Goal: Task Accomplishment & Management: Complete application form

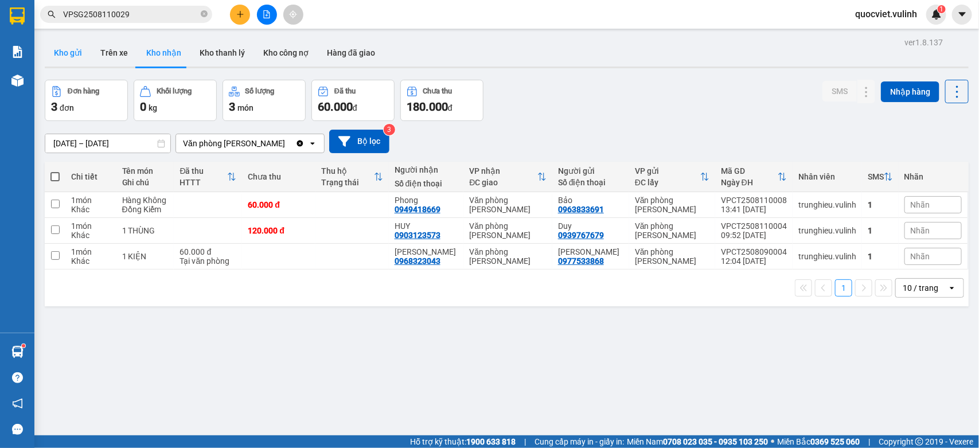
click at [78, 52] on button "Kho gửi" at bounding box center [68, 53] width 46 height 28
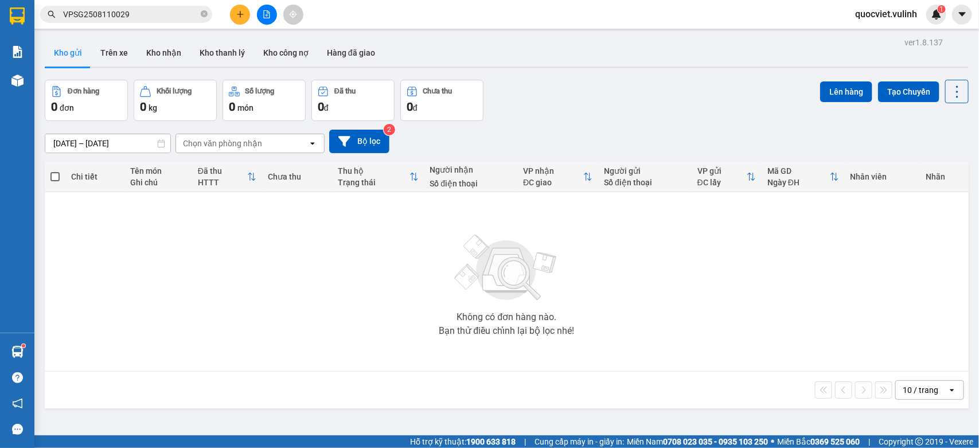
click at [229, 15] on div at bounding box center [267, 15] width 86 height 20
click at [231, 14] on button at bounding box center [240, 15] width 20 height 20
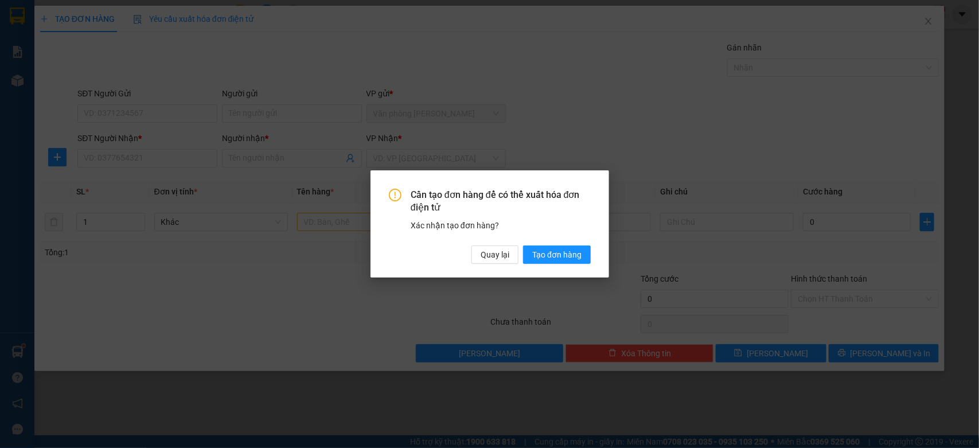
click at [488, 227] on div "Xác nhận tạo đơn hàng?" at bounding box center [501, 225] width 180 height 13
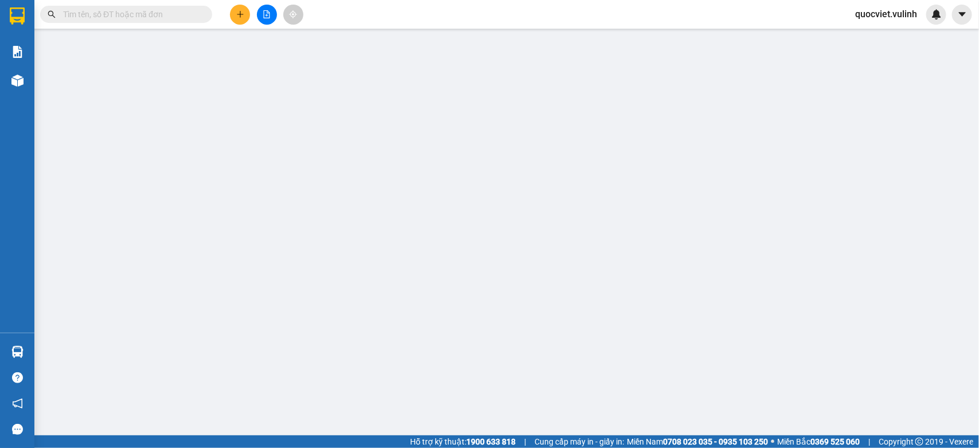
click at [193, 103] on div "TẠO ĐƠN HÀNG Yêu cầu xuất hóa đơn điện tử Transit Pickup Surcharge Ids Transit …" at bounding box center [489, 224] width 979 height 448
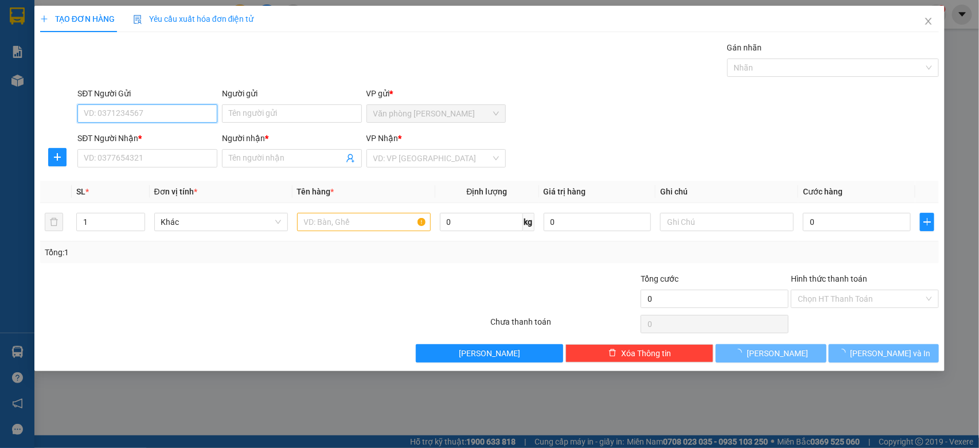
click at [187, 115] on input "SĐT Người Gửi" at bounding box center [147, 113] width 140 height 18
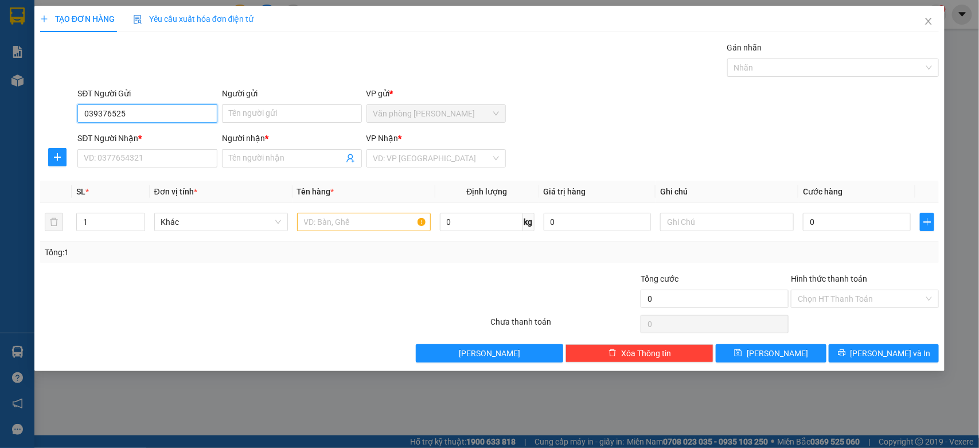
type input "0393765253"
click at [170, 136] on div "0393765253 - Tuyến" at bounding box center [147, 137] width 126 height 13
type input "Tuyến"
type input "0903323190"
type input "Dũng"
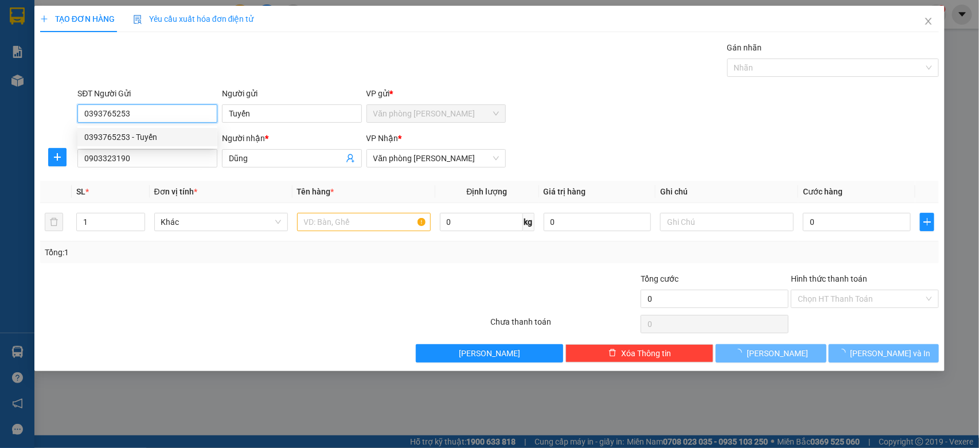
type input "70.000"
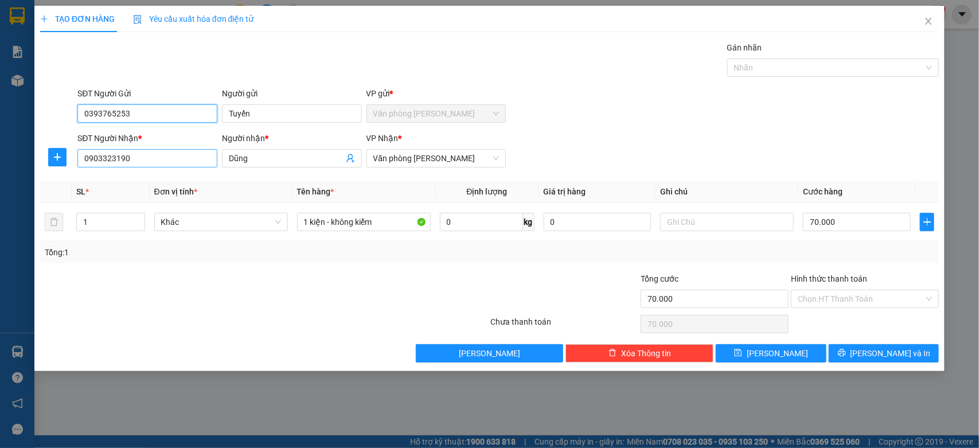
type input "0393765253"
click at [154, 153] on input "0903323190" at bounding box center [147, 158] width 140 height 18
click at [245, 161] on input "Dũng" at bounding box center [286, 158] width 115 height 13
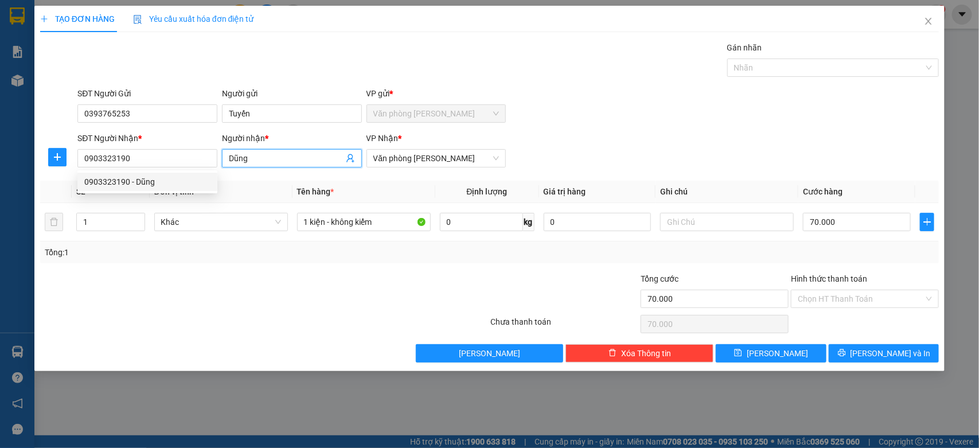
click at [245, 161] on input "Dũng" at bounding box center [286, 158] width 115 height 13
click at [172, 158] on input "0903323190" at bounding box center [147, 158] width 140 height 18
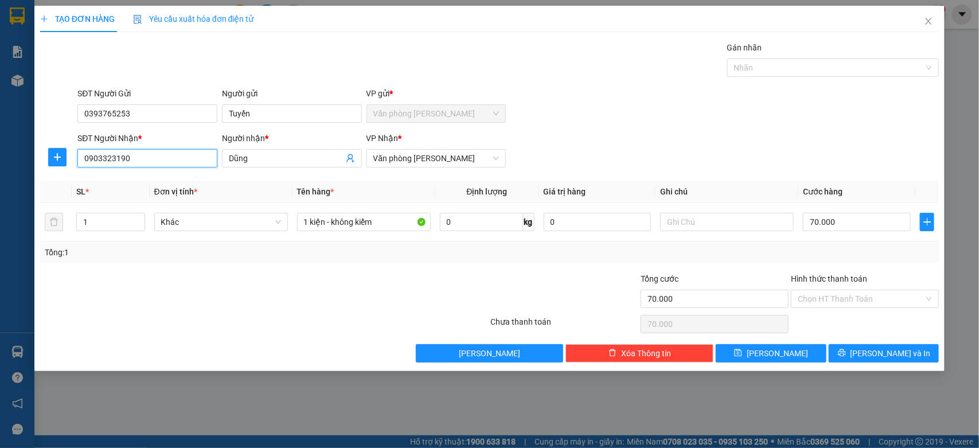
click at [172, 158] on input "0903323190" at bounding box center [147, 158] width 140 height 18
click at [169, 185] on div "0836333368 - ĐẮC THIÊN" at bounding box center [147, 182] width 126 height 13
type input "0836333368"
type input "ĐẮC THIÊN"
type input "180.000"
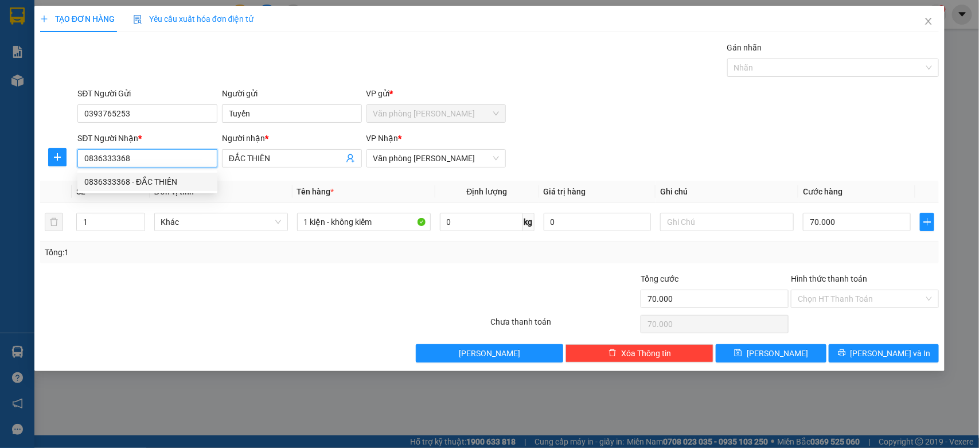
type input "180.000"
type input "0836333368"
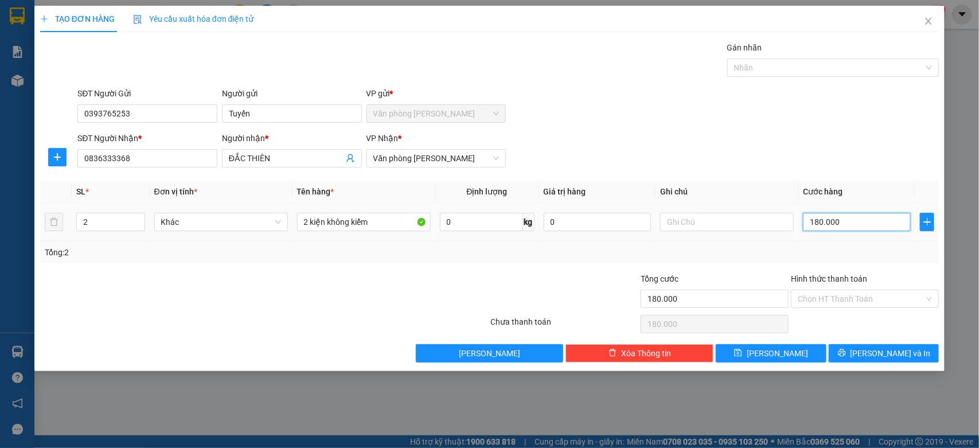
click at [859, 224] on input "180.000" at bounding box center [857, 222] width 108 height 18
type input "60.000"
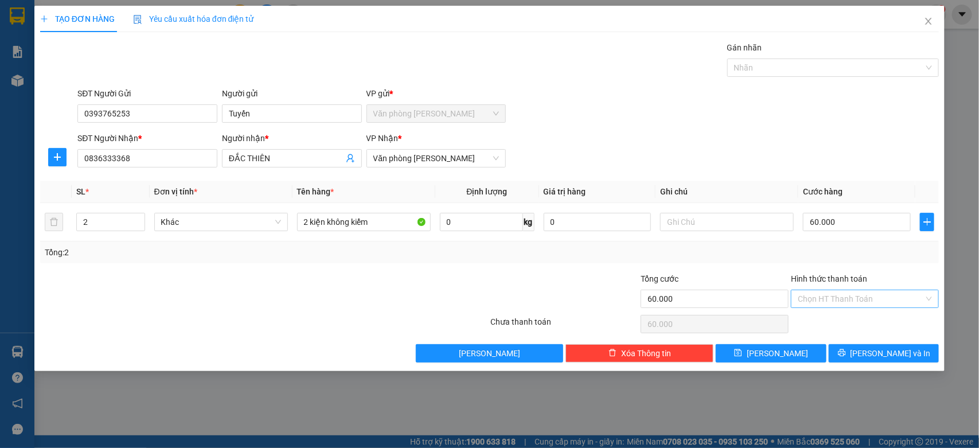
click at [860, 303] on input "Hình thức thanh toán" at bounding box center [861, 298] width 126 height 17
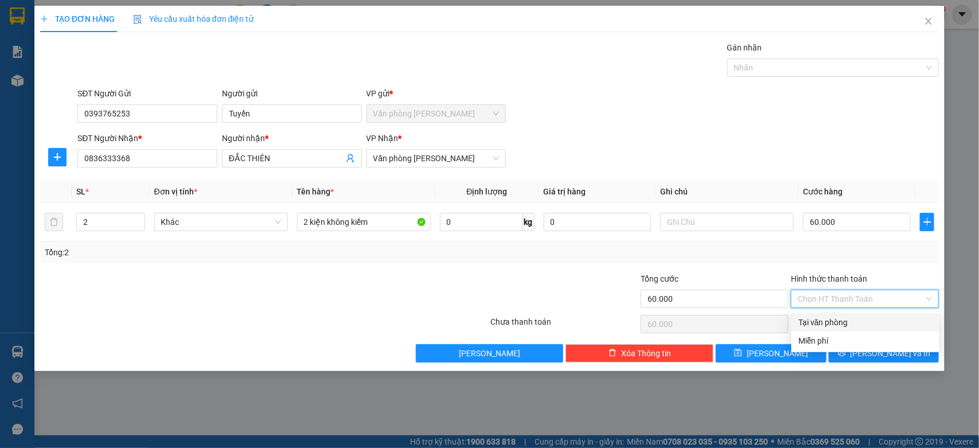
click at [837, 321] on div "Tại văn phòng" at bounding box center [865, 322] width 134 height 13
type input "0"
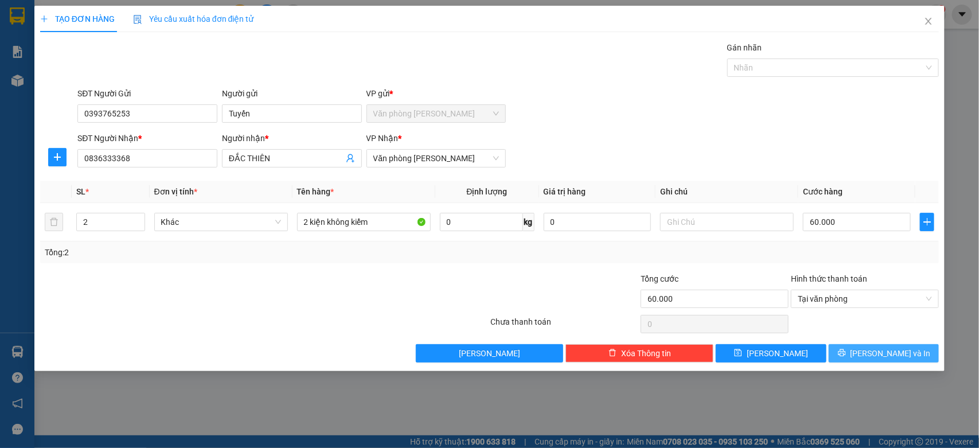
click at [864, 348] on button "[PERSON_NAME] và In" at bounding box center [884, 353] width 110 height 18
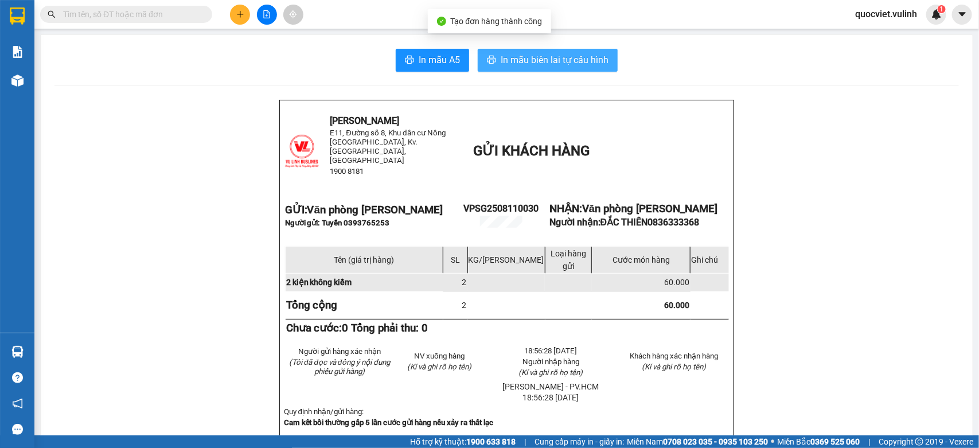
click at [523, 62] on span "In mẫu biên lai tự cấu hình" at bounding box center [555, 60] width 108 height 14
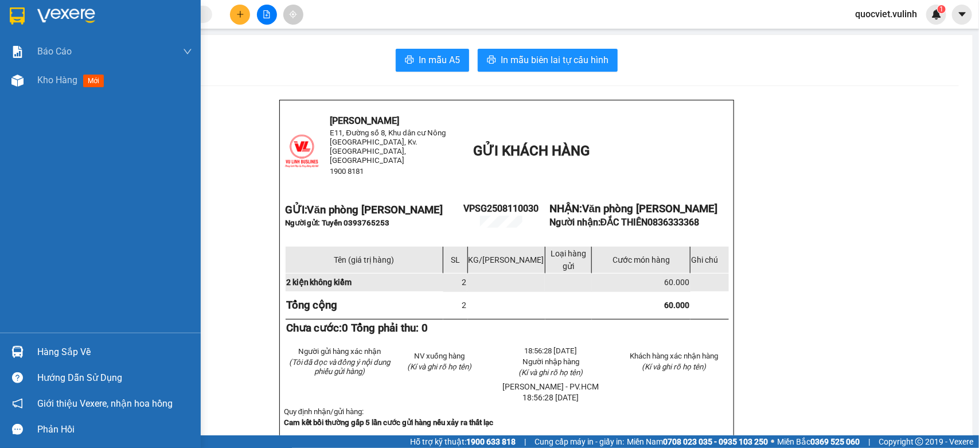
click at [18, 356] on img at bounding box center [17, 352] width 12 height 12
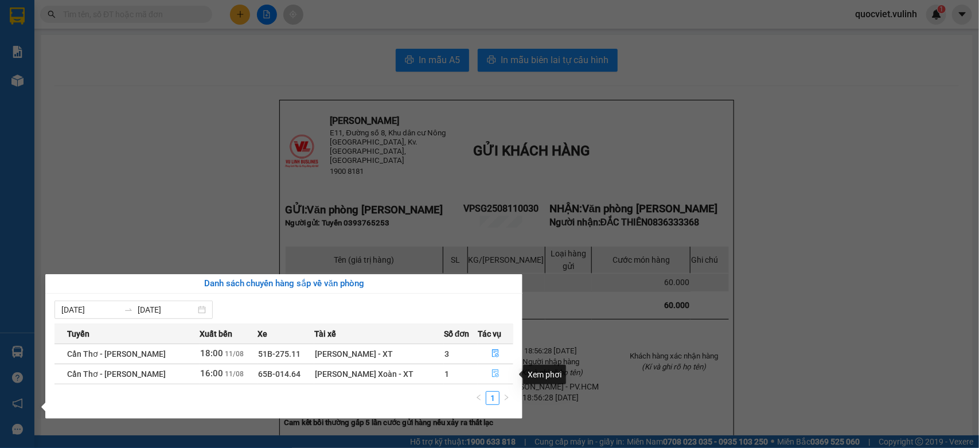
click at [496, 372] on icon "file-done" at bounding box center [495, 373] width 7 height 8
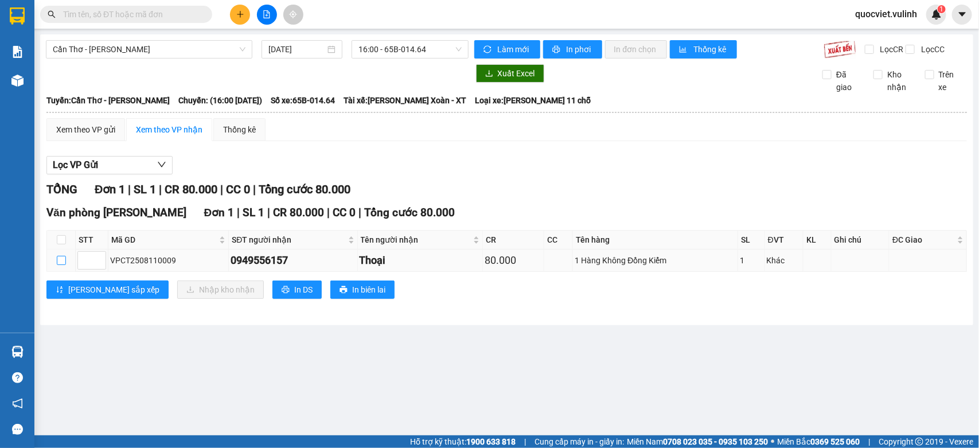
click at [61, 265] on input "checkbox" at bounding box center [61, 260] width 9 height 9
checkbox input "true"
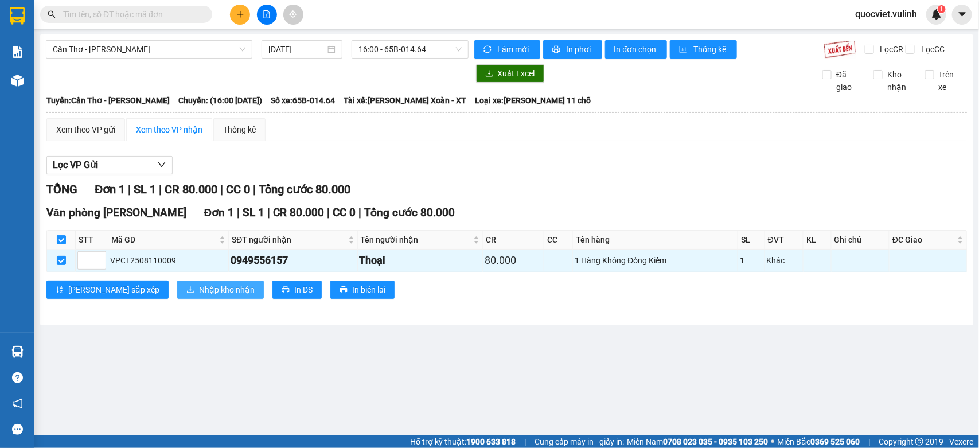
click at [177, 294] on button "Nhập kho nhận" at bounding box center [220, 289] width 87 height 18
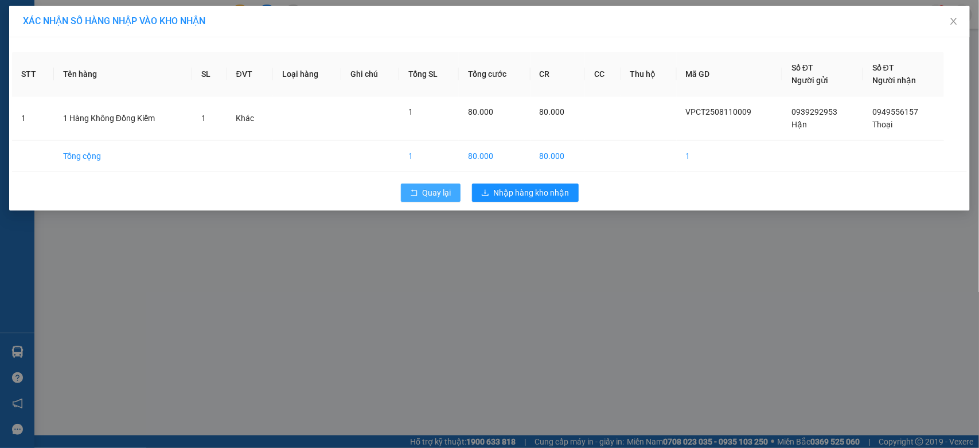
click at [435, 191] on span "Quay lại" at bounding box center [437, 192] width 29 height 13
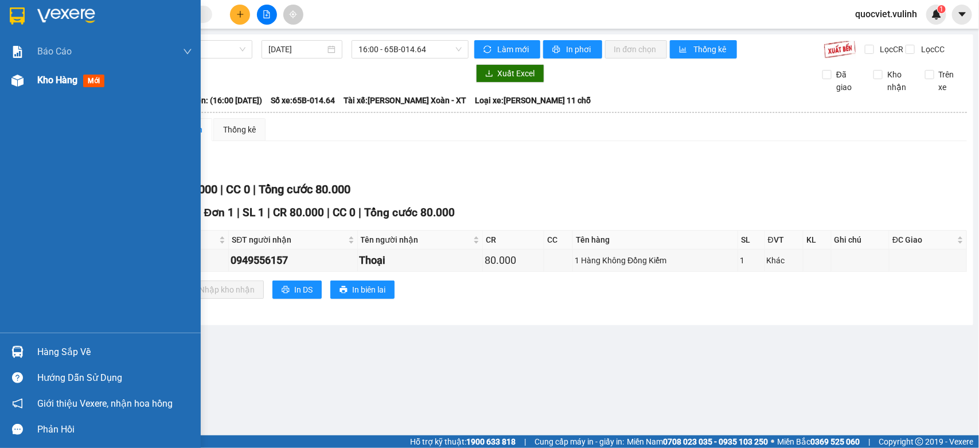
click at [13, 87] on div at bounding box center [17, 81] width 20 height 20
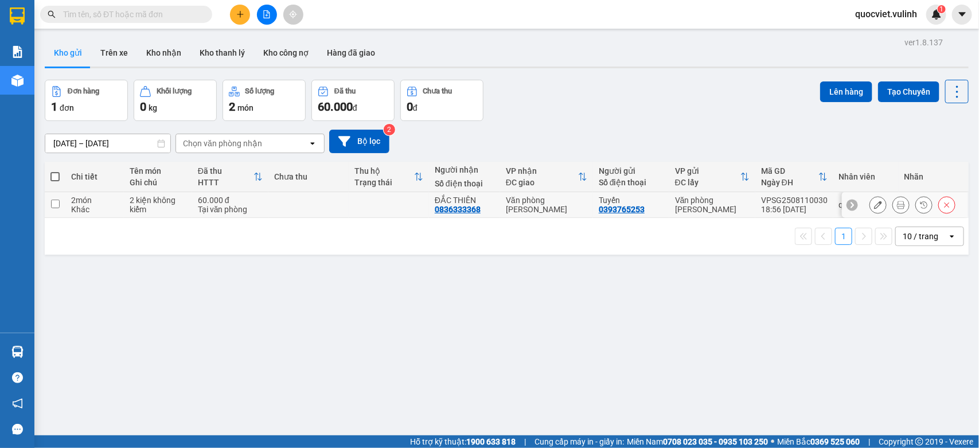
click at [874, 205] on icon at bounding box center [878, 205] width 8 height 8
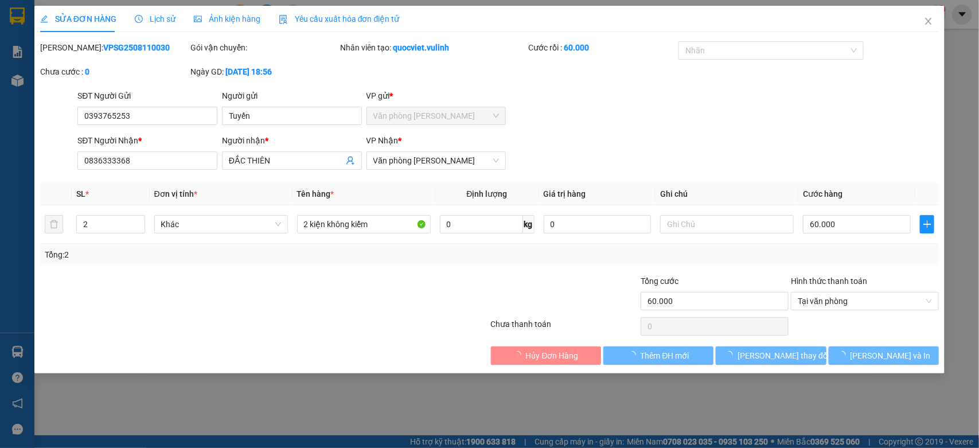
type input "0393765253"
type input "Tuyến"
type input "0836333368"
type input "ĐẮC THIÊN"
type input "60.000"
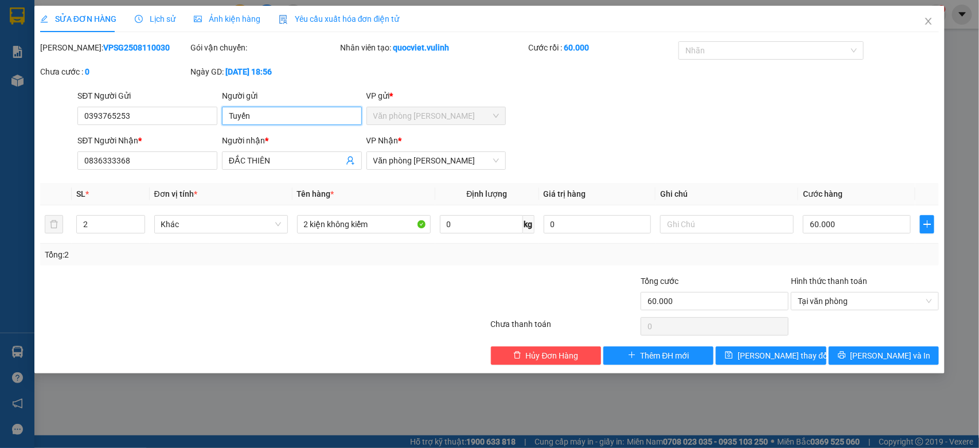
click at [277, 107] on input "Tuyến" at bounding box center [292, 116] width 140 height 18
click at [176, 115] on input "0393765253" at bounding box center [147, 116] width 140 height 18
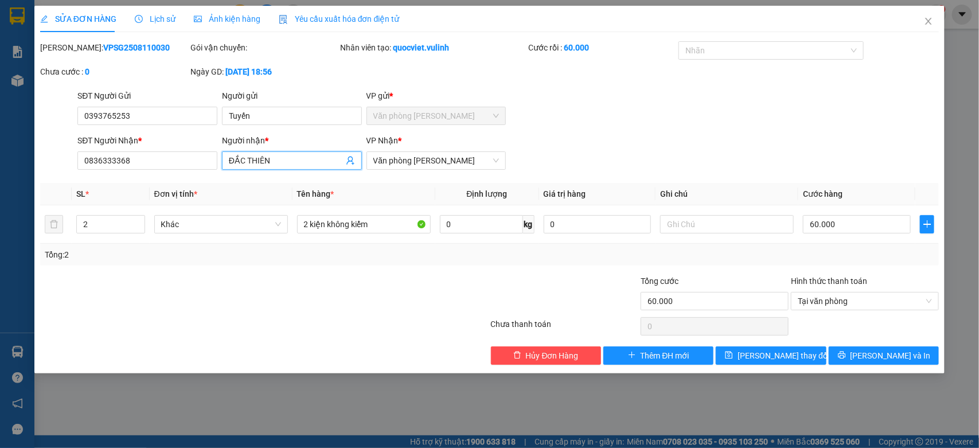
click at [250, 161] on input "ĐẮC THIÊN" at bounding box center [286, 160] width 115 height 13
click at [165, 157] on input "0836333368" at bounding box center [147, 160] width 140 height 18
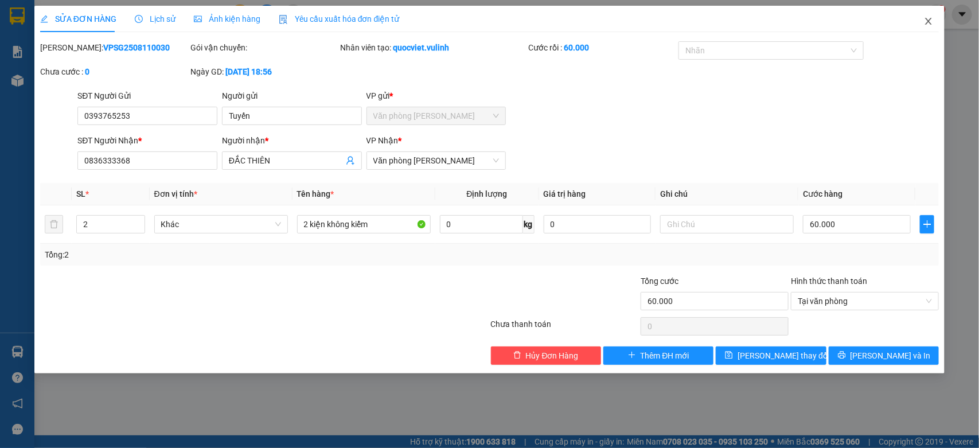
click at [933, 23] on icon "close" at bounding box center [928, 21] width 9 height 9
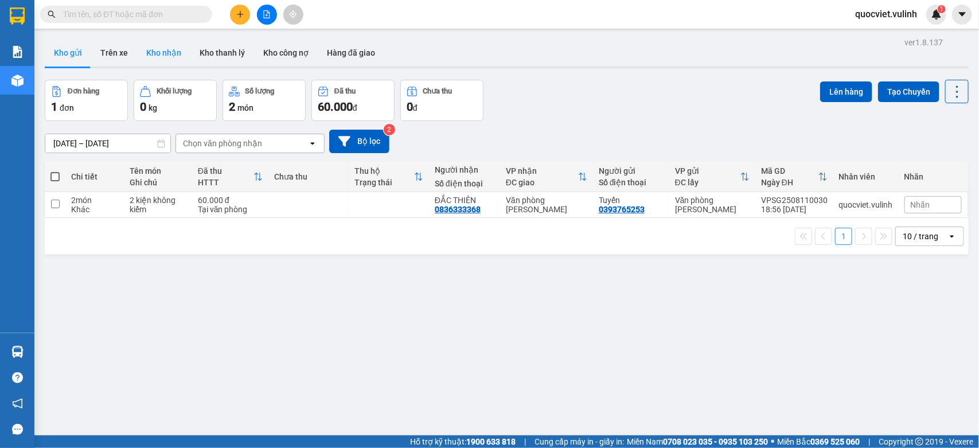
click at [157, 64] on button "Kho nhận" at bounding box center [163, 53] width 53 height 28
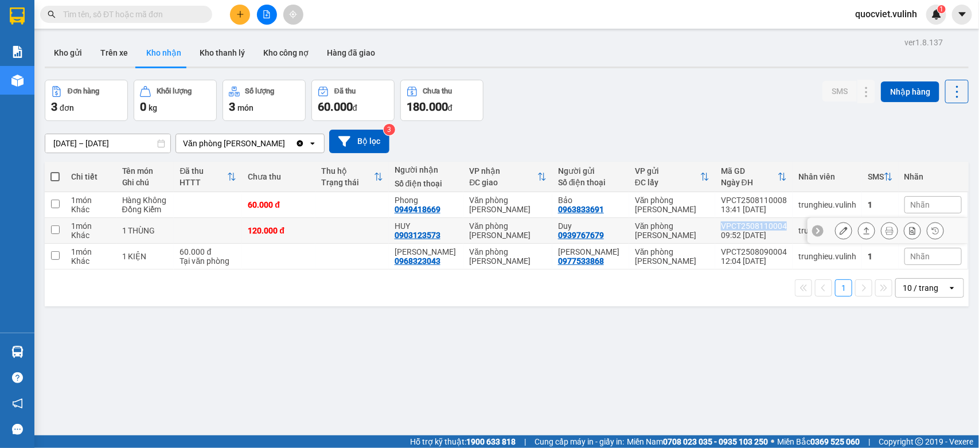
drag, startPoint x: 740, startPoint y: 225, endPoint x: 773, endPoint y: 225, distance: 32.7
click at [773, 225] on div "VPCT2508110004" at bounding box center [754, 225] width 66 height 9
checkbox input "true"
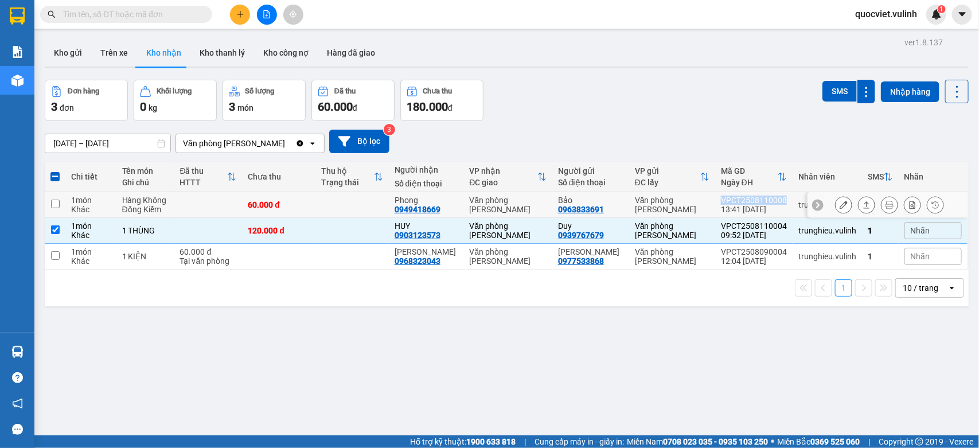
drag, startPoint x: 715, startPoint y: 199, endPoint x: 775, endPoint y: 198, distance: 60.8
click at [775, 198] on td "VPCT2508110008 13:41 11/08" at bounding box center [753, 205] width 77 height 26
checkbox input "true"
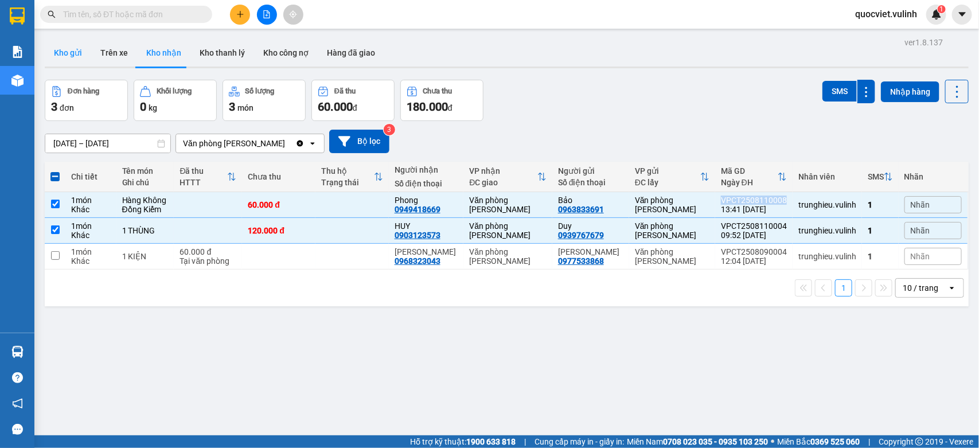
click at [76, 57] on button "Kho gửi" at bounding box center [68, 53] width 46 height 28
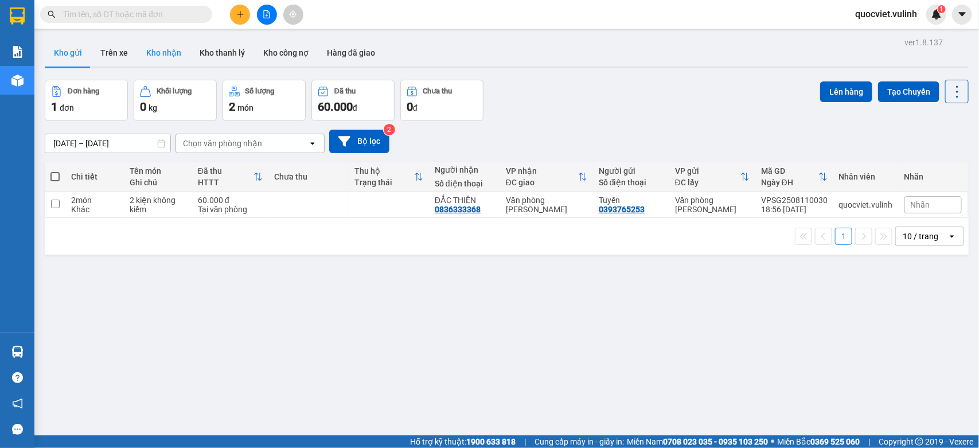
click at [139, 46] on button "Kho nhận" at bounding box center [163, 53] width 53 height 28
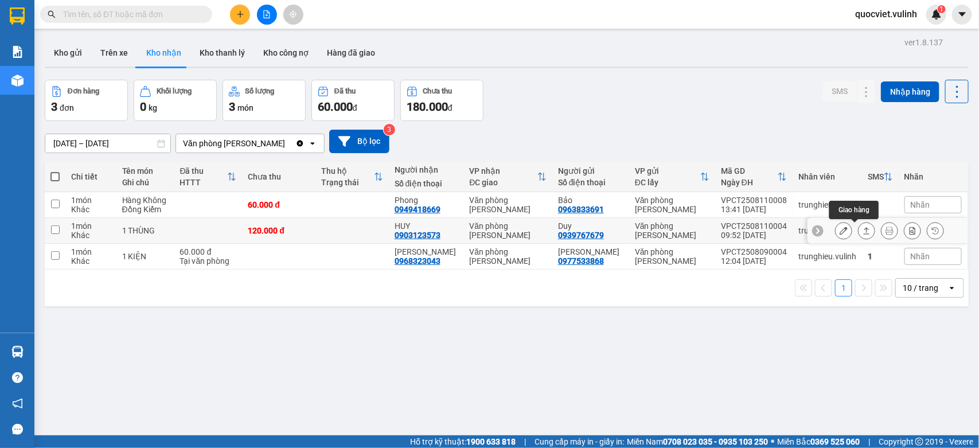
click at [840, 231] on icon at bounding box center [844, 231] width 8 height 8
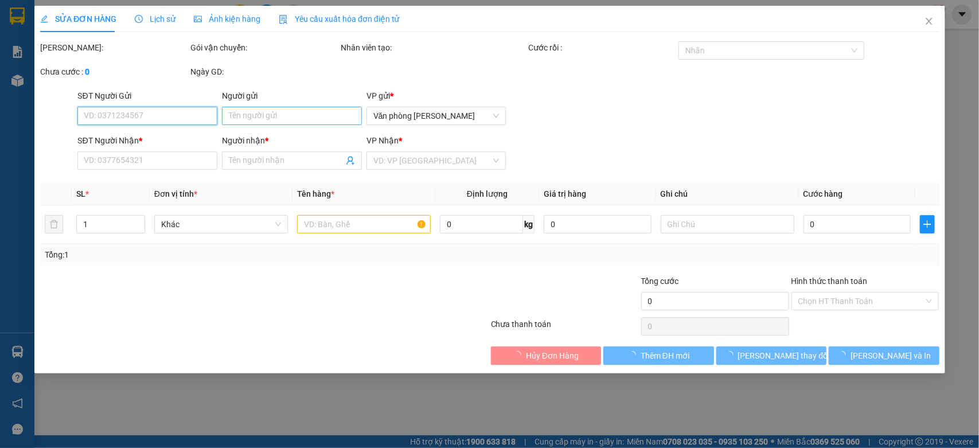
type input "0939767679"
type input "Duy"
type input "0903123573"
type input "HUY"
type input "120.000"
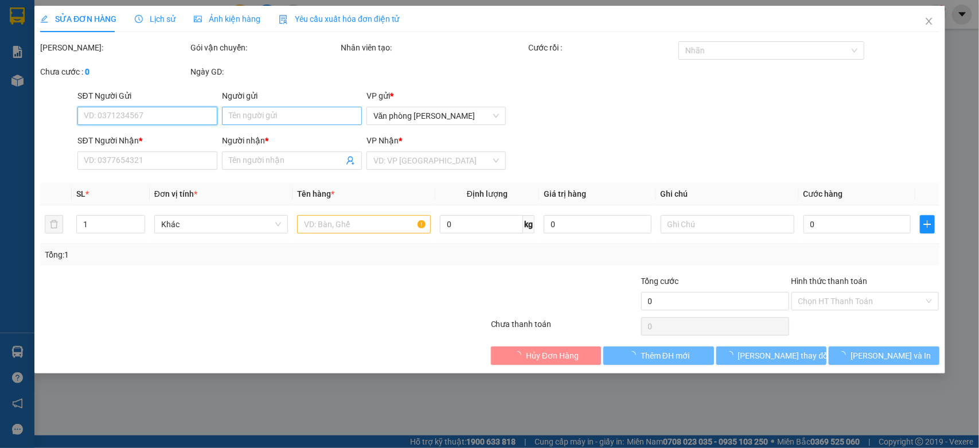
type input "120.000"
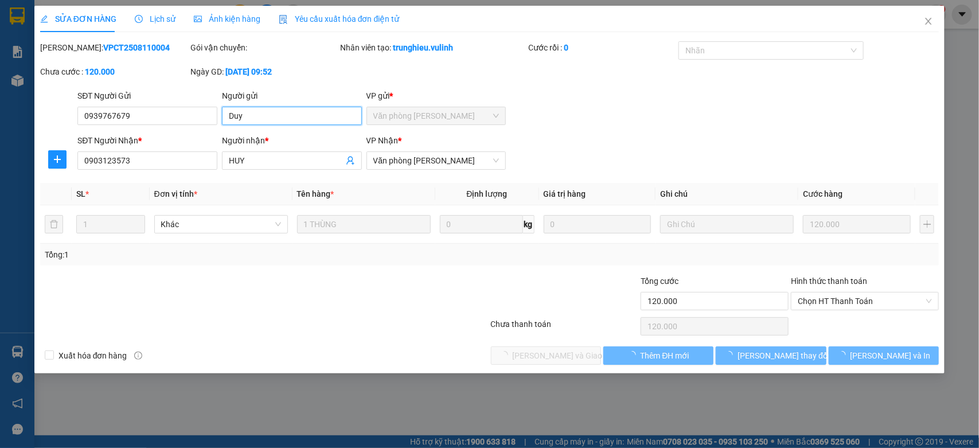
click at [276, 119] on input "Duy" at bounding box center [292, 116] width 140 height 18
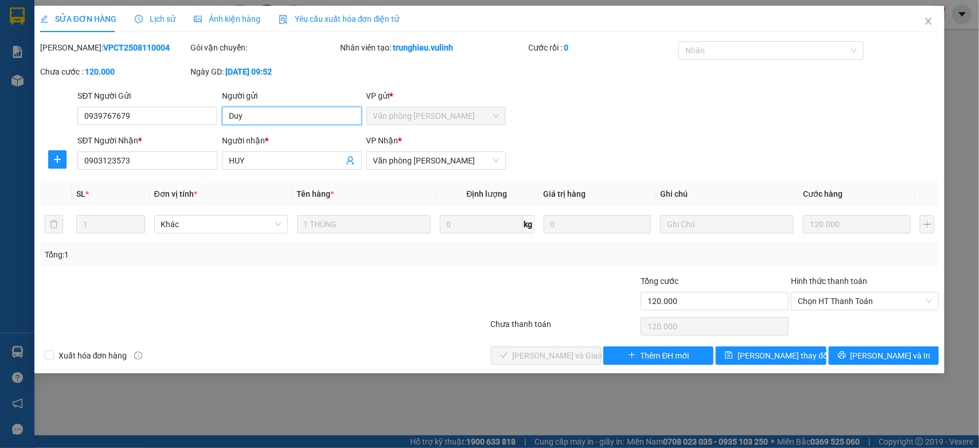
click at [276, 119] on input "Duy" at bounding box center [292, 116] width 140 height 18
click at [185, 120] on input "0939767679" at bounding box center [147, 116] width 140 height 18
click at [248, 166] on input "HUY" at bounding box center [286, 160] width 115 height 13
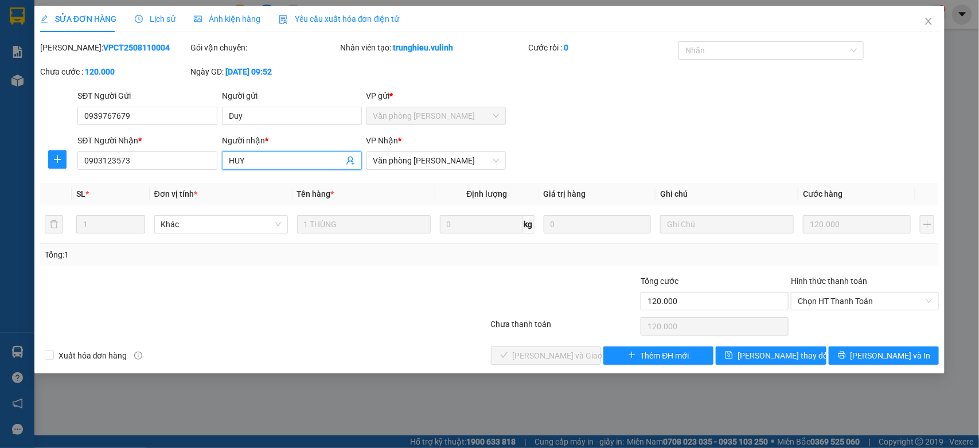
click at [248, 166] on input "HUY" at bounding box center [286, 160] width 115 height 13
click at [174, 168] on input "0903123573" at bounding box center [147, 160] width 140 height 18
click at [929, 20] on icon "close" at bounding box center [928, 21] width 9 height 9
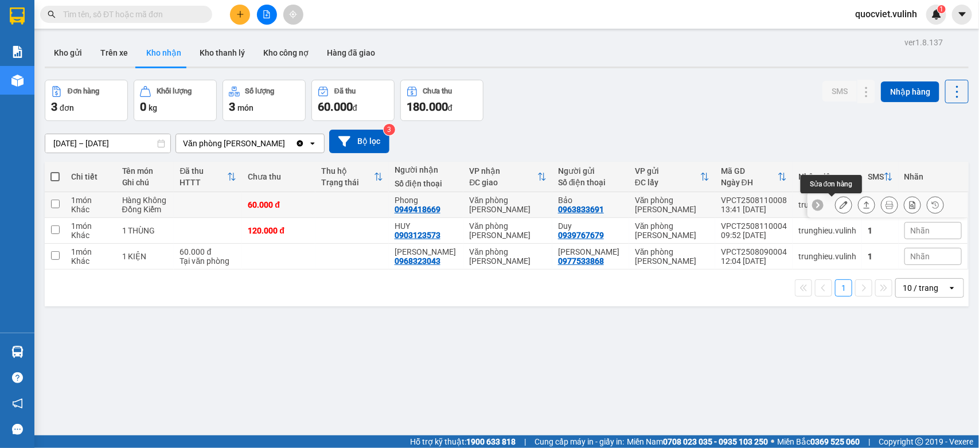
click at [840, 208] on icon at bounding box center [844, 205] width 8 height 8
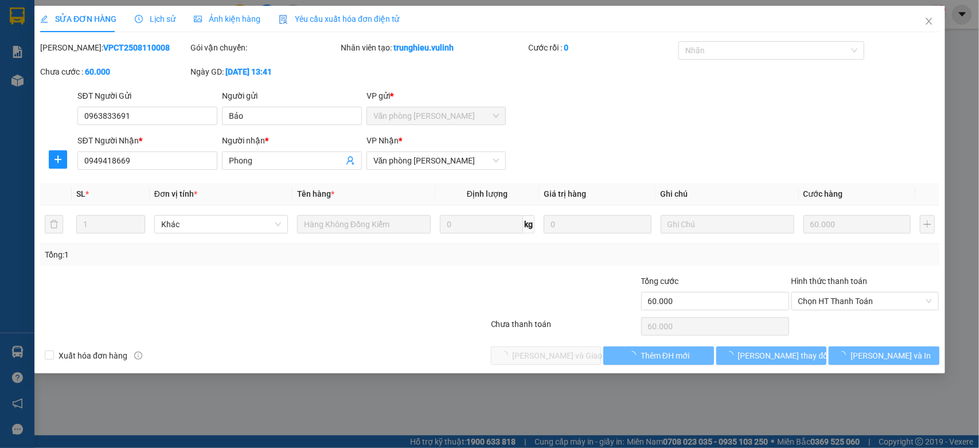
type input "0963833691"
type input "Bảo"
type input "0949418669"
type input "Phong"
type input "60.000"
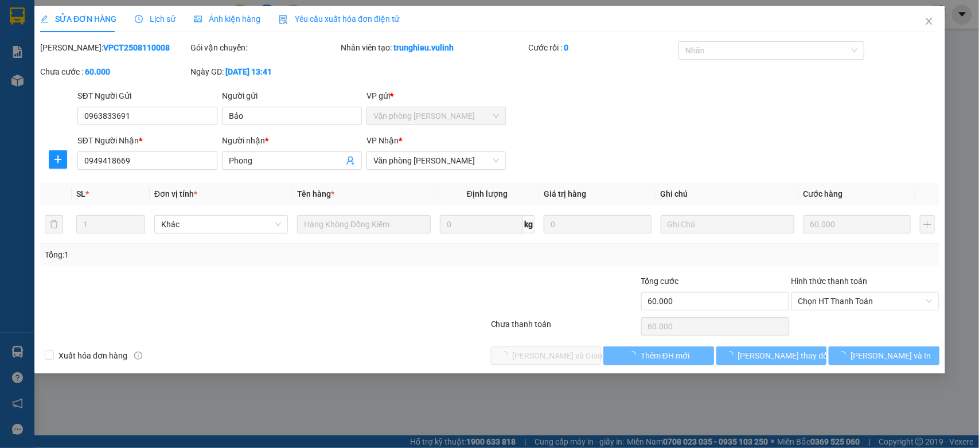
type input "60.000"
click at [305, 121] on input "Bảo" at bounding box center [292, 116] width 140 height 18
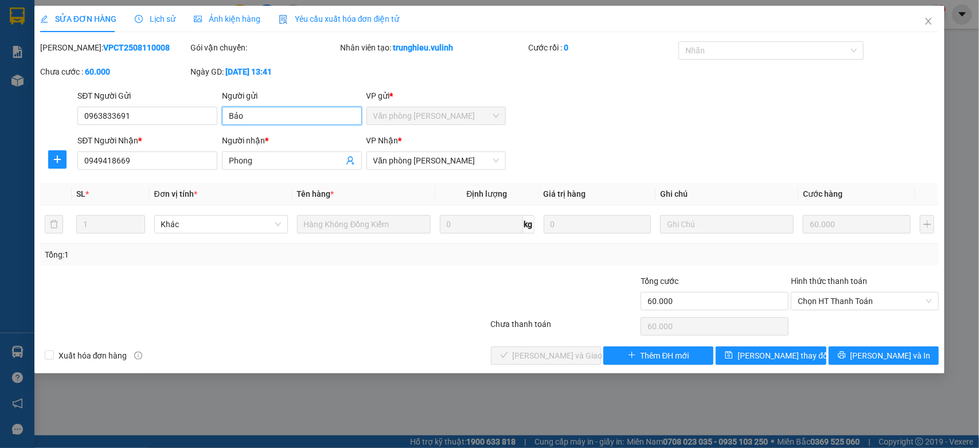
click at [305, 121] on input "Bảo" at bounding box center [292, 116] width 140 height 18
click at [178, 113] on input "0963833691" at bounding box center [147, 116] width 140 height 18
click at [302, 164] on input "Phong" at bounding box center [286, 160] width 115 height 13
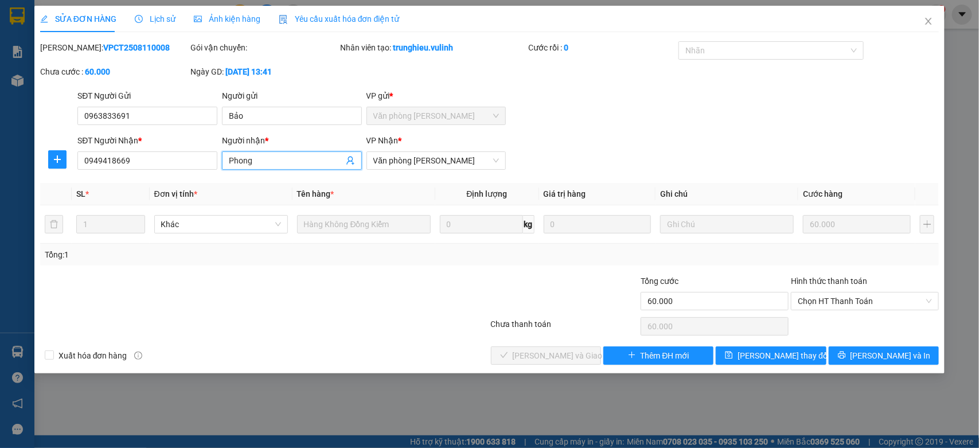
click at [302, 164] on input "Phong" at bounding box center [286, 160] width 115 height 13
click at [132, 158] on input "0949418669" at bounding box center [147, 160] width 140 height 18
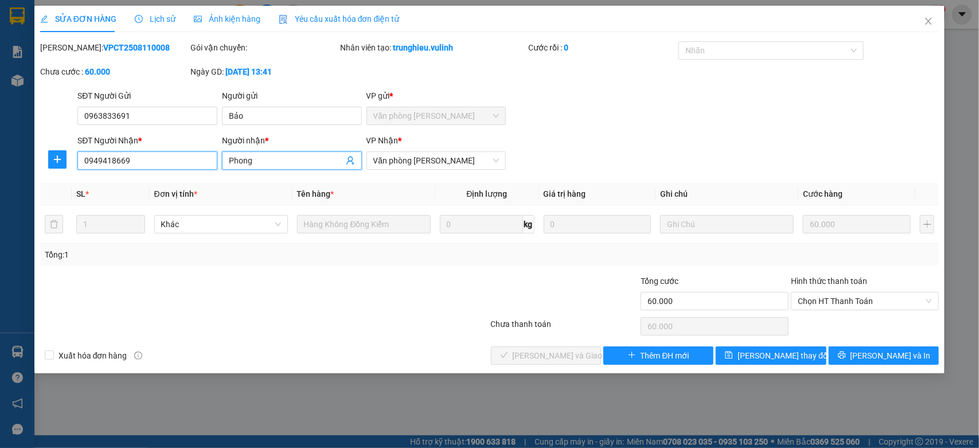
click at [132, 158] on input "0949418669" at bounding box center [147, 160] width 140 height 18
drag, startPoint x: 922, startPoint y: 21, endPoint x: 7, endPoint y: 315, distance: 961.2
click at [923, 21] on span "Close" at bounding box center [929, 22] width 32 height 32
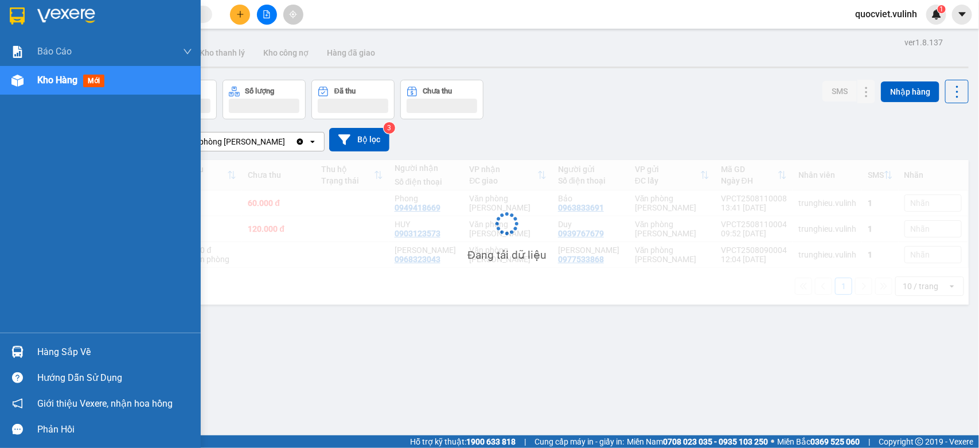
click at [7, 350] on div at bounding box center [17, 352] width 20 height 20
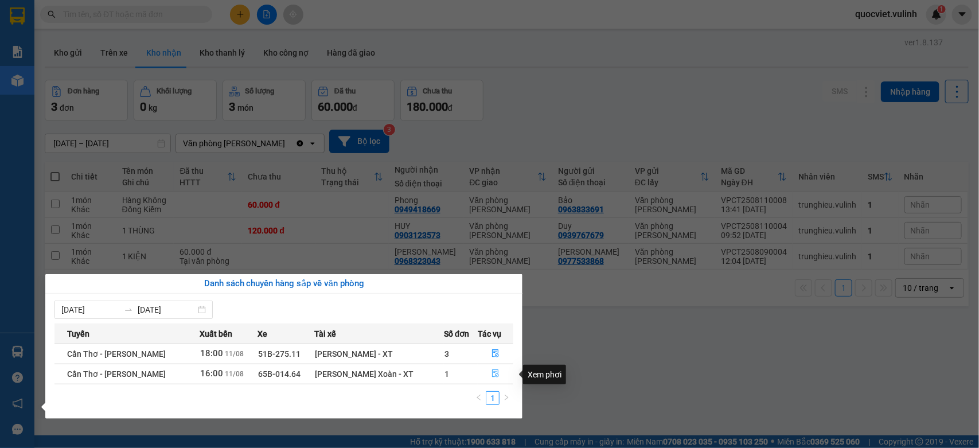
click at [494, 372] on icon "file-done" at bounding box center [496, 373] width 8 height 8
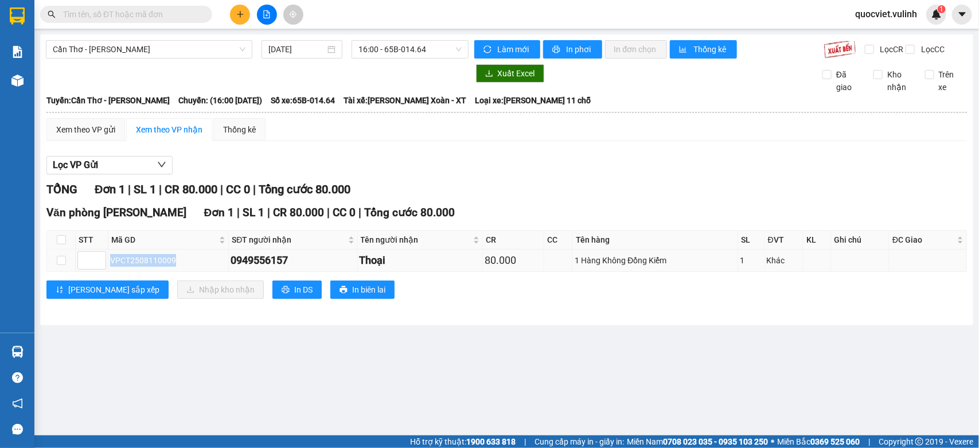
drag, startPoint x: 176, startPoint y: 270, endPoint x: 110, endPoint y: 267, distance: 65.4
click at [110, 267] on div "VPCT2508110009" at bounding box center [168, 260] width 116 height 13
copy div "VPCT2508110009"
click at [165, 15] on input "text" at bounding box center [130, 14] width 135 height 13
paste input "VPCT2508110009"
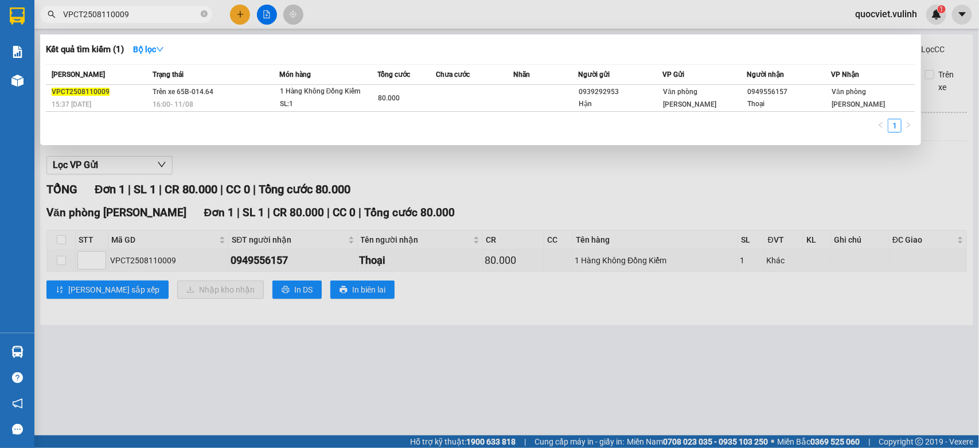
type input "VPCT2508110009"
click at [555, 198] on div at bounding box center [489, 224] width 979 height 448
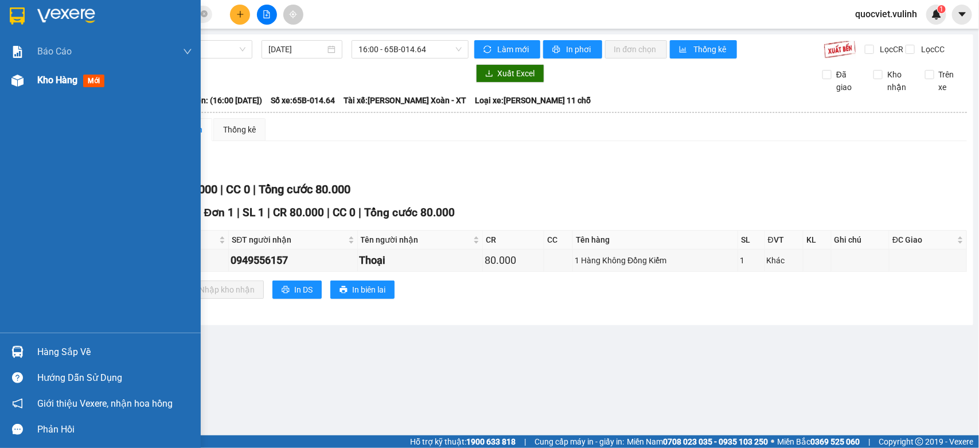
click at [15, 84] on img at bounding box center [17, 81] width 12 height 12
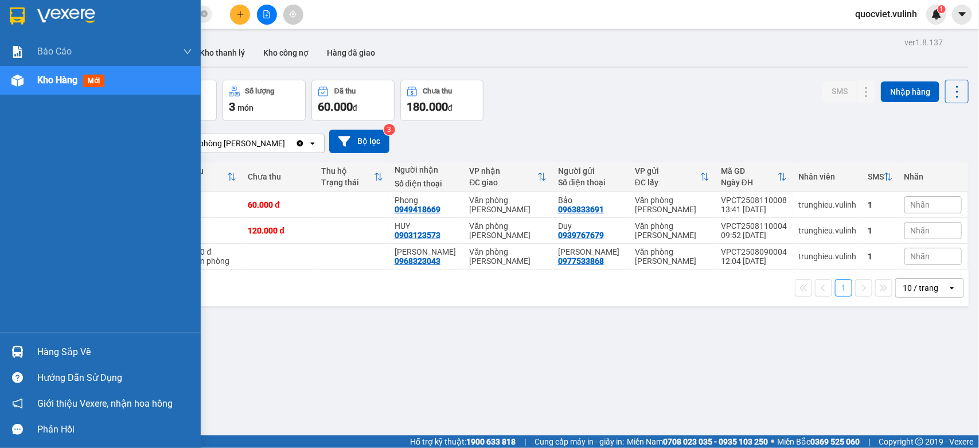
click at [19, 348] on img at bounding box center [17, 352] width 12 height 12
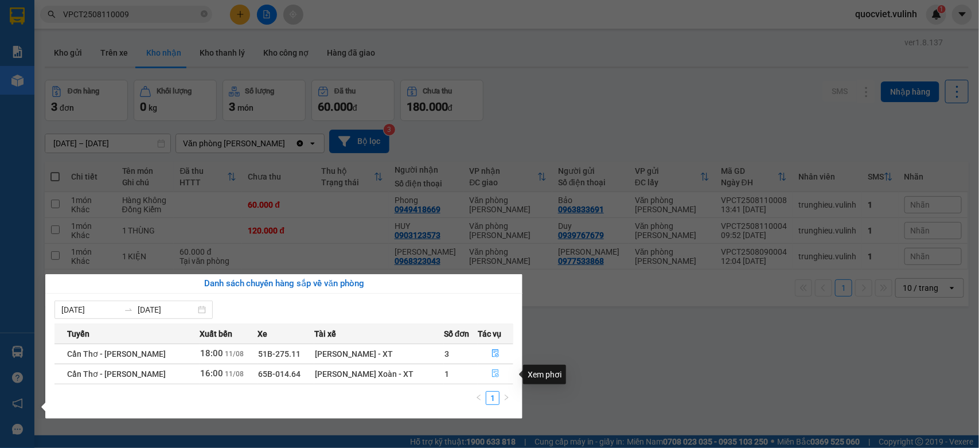
click at [500, 372] on button "button" at bounding box center [495, 374] width 34 height 18
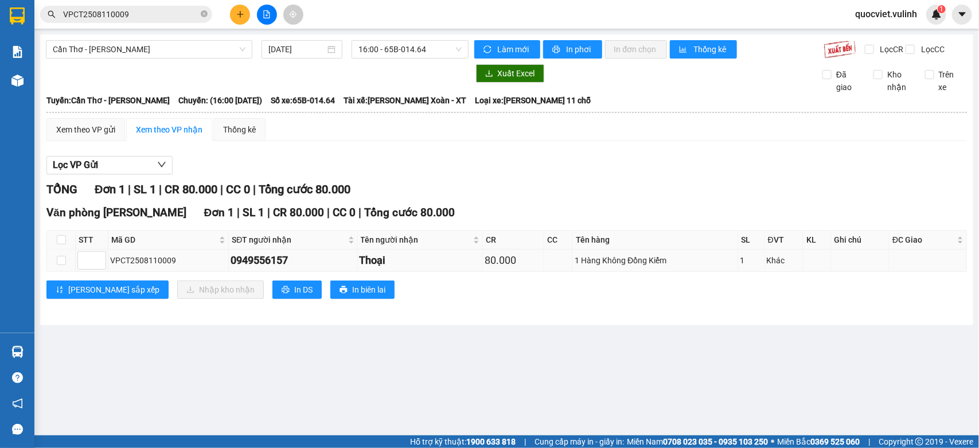
click at [55, 267] on td at bounding box center [61, 260] width 29 height 22
click at [57, 265] on input "checkbox" at bounding box center [61, 260] width 9 height 9
checkbox input "true"
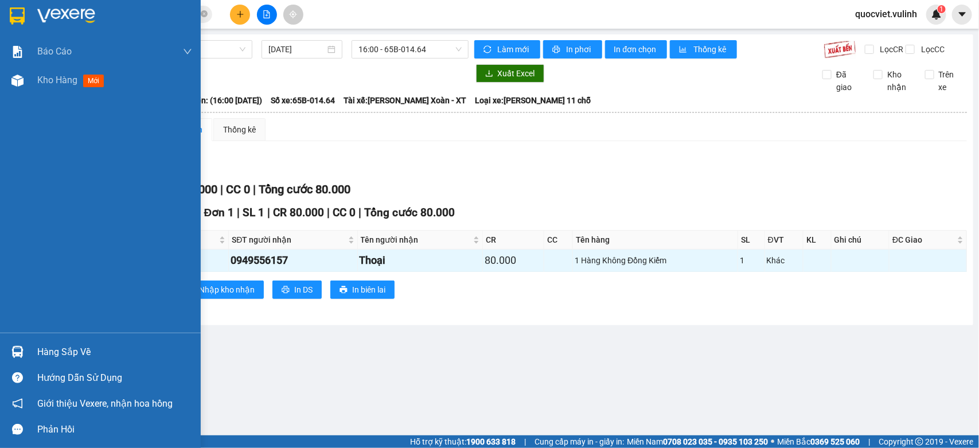
click at [29, 353] on div "Hàng sắp về" at bounding box center [100, 352] width 201 height 26
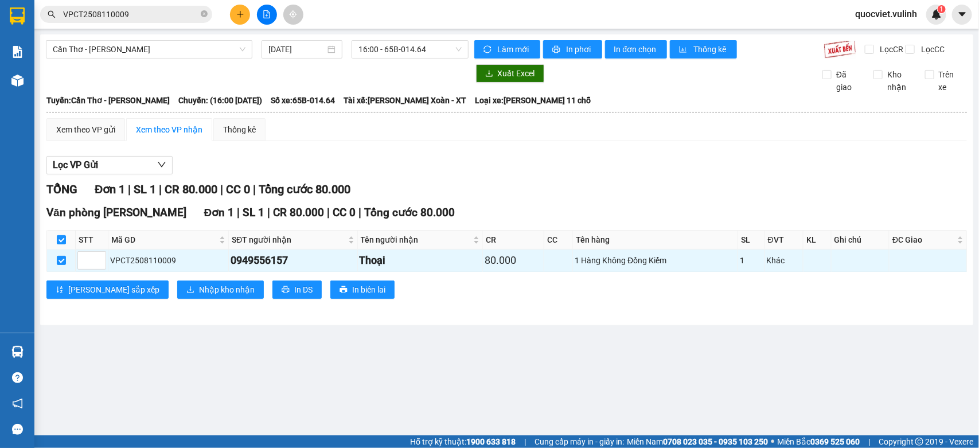
click at [601, 152] on section "Kết quả tìm kiếm ( 1 ) Bộ lọc Mã ĐH Trạng thái Món hàng Tổng cước Chưa cước Nhã…" at bounding box center [489, 224] width 979 height 448
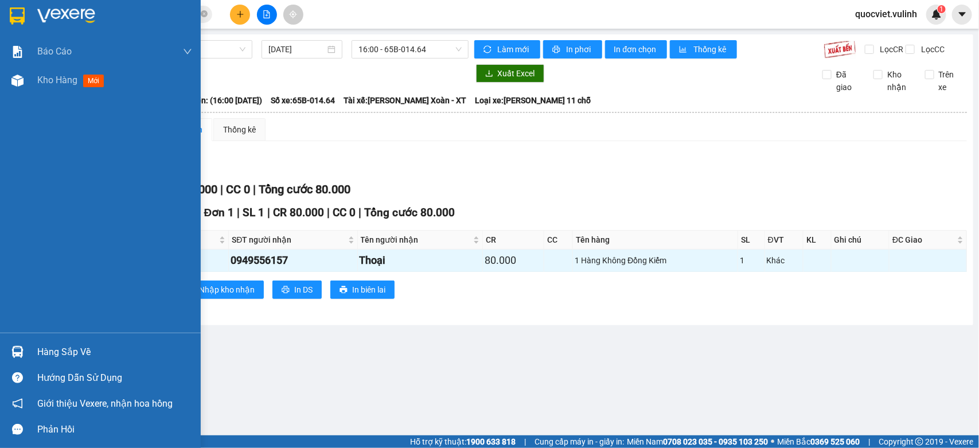
drag, startPoint x: 43, startPoint y: 77, endPoint x: 21, endPoint y: 136, distance: 62.6
click at [43, 77] on span "Kho hàng" at bounding box center [57, 80] width 40 height 11
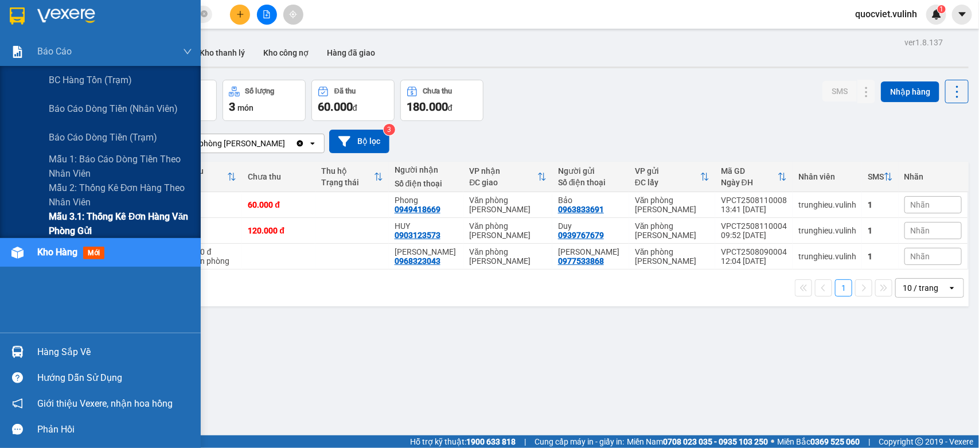
click at [56, 217] on span "Mẫu 3.1: Thống kê đơn hàng văn phòng gửi" at bounding box center [120, 223] width 143 height 29
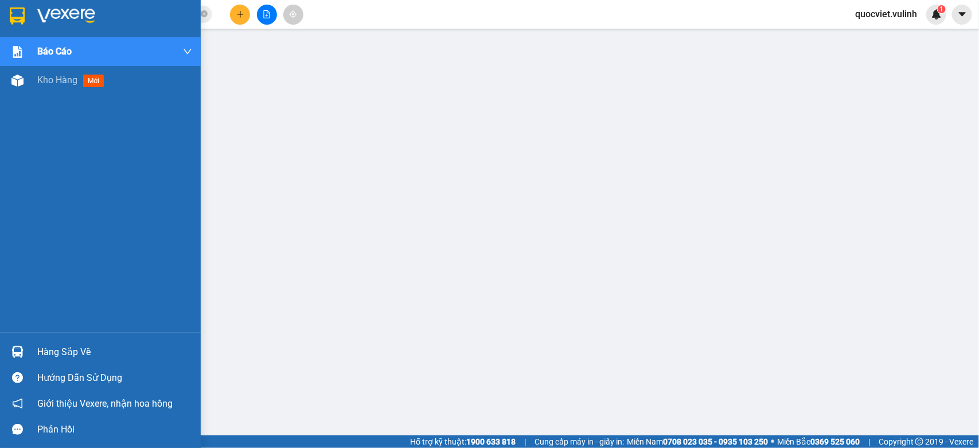
click at [7, 96] on div "Báo cáo BC hàng tồn (trạm) Báo cáo dòng tiền (nhân viên) Báo cáo dòng tiền (trạ…" at bounding box center [100, 184] width 201 height 295
click at [13, 88] on div at bounding box center [17, 81] width 20 height 20
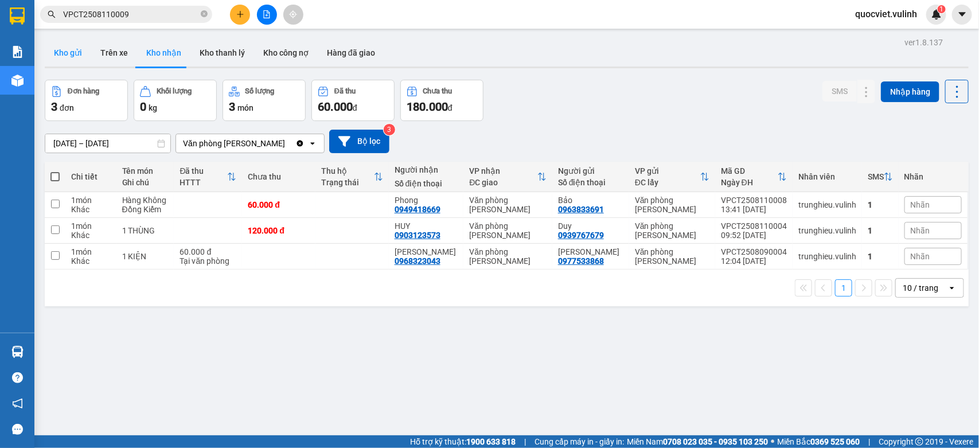
click at [71, 59] on button "Kho gửi" at bounding box center [68, 53] width 46 height 28
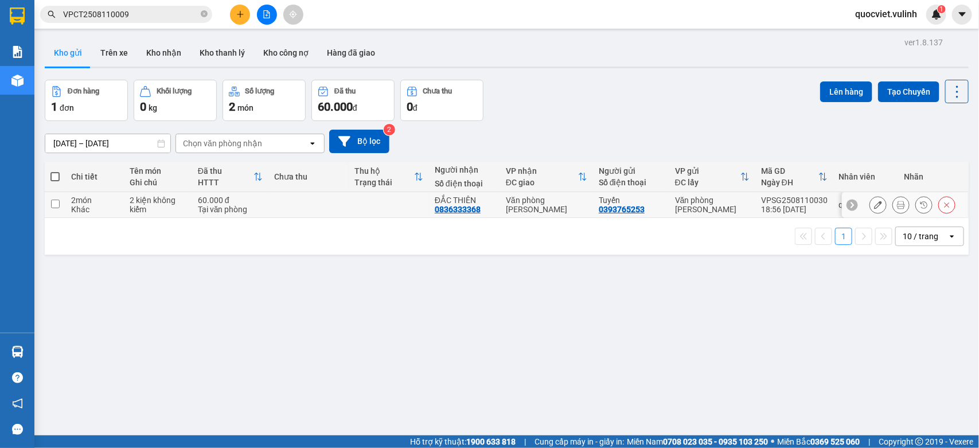
click at [548, 208] on div "Văn phòng [PERSON_NAME]" at bounding box center [546, 205] width 81 height 18
checkbox input "true"
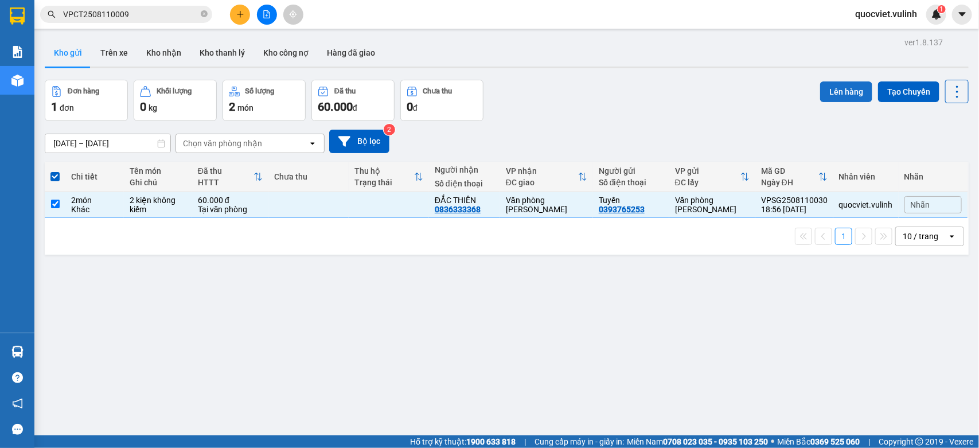
click at [831, 91] on button "Lên hàng" at bounding box center [846, 91] width 52 height 21
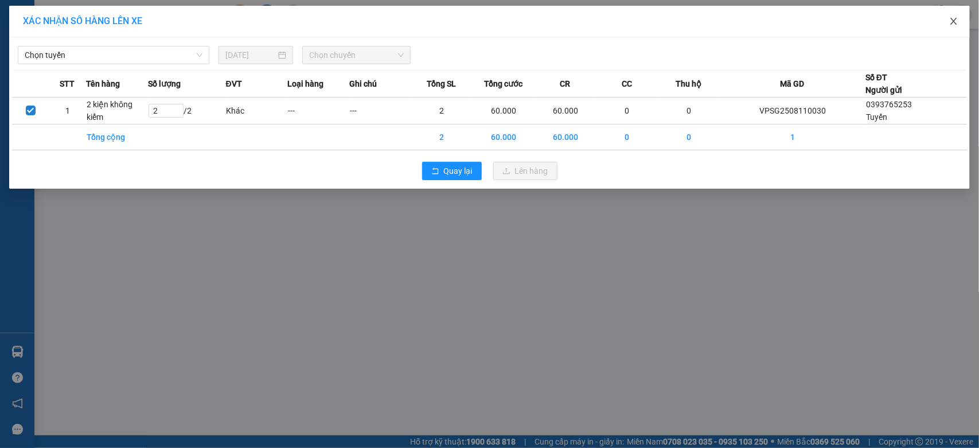
click at [947, 18] on span "Close" at bounding box center [954, 22] width 32 height 32
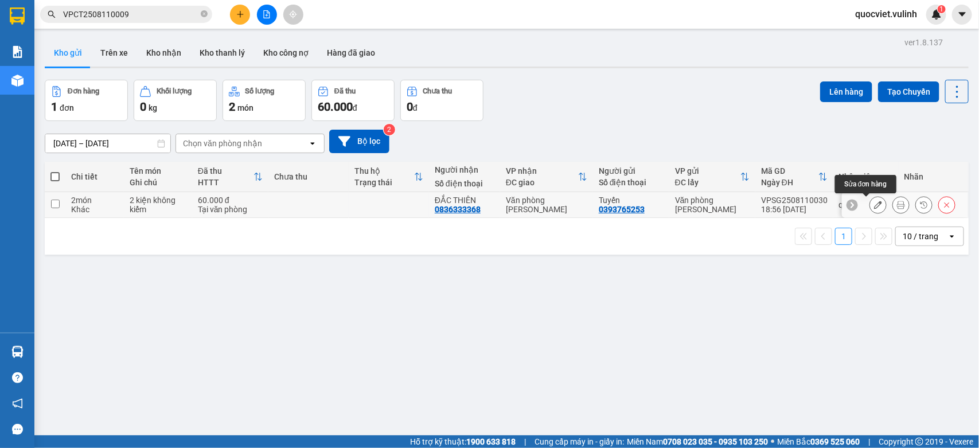
click at [870, 200] on button at bounding box center [878, 205] width 16 height 20
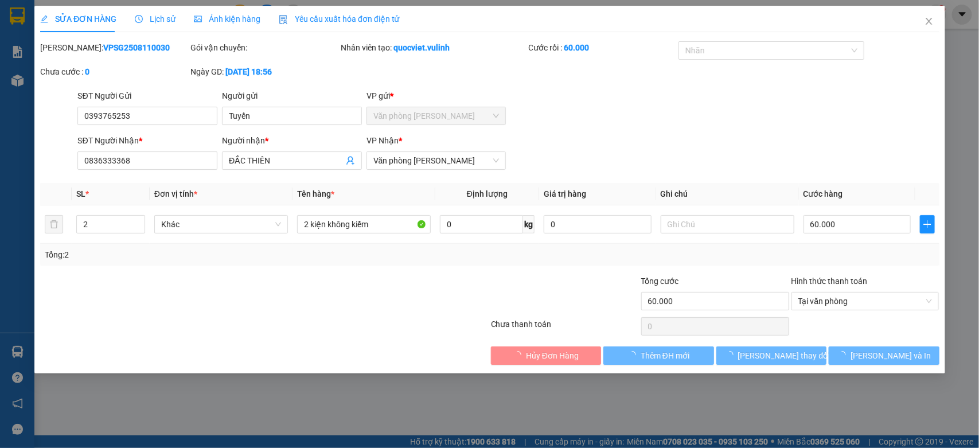
type input "0393765253"
type input "Tuyến"
type input "0836333368"
type input "ĐẮC THIÊN"
type input "60.000"
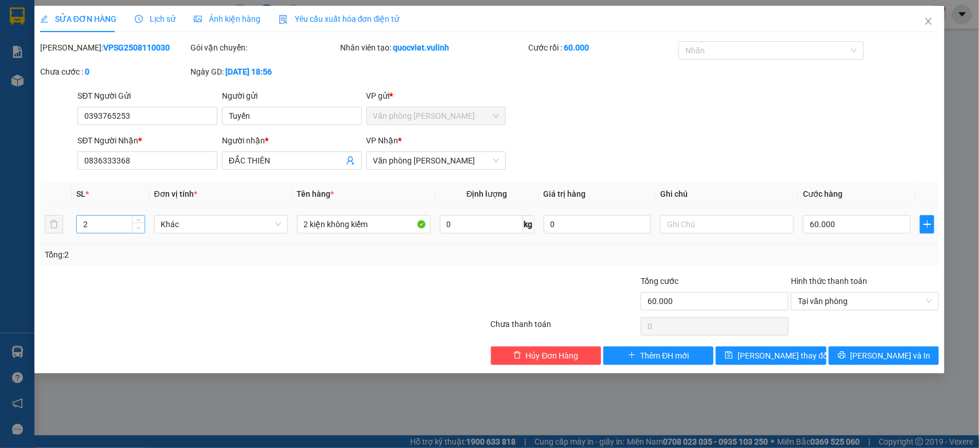
type input "1"
click at [138, 227] on icon "down" at bounding box center [139, 228] width 4 height 4
click at [308, 227] on input "2 kiện không kiểm" at bounding box center [364, 224] width 134 height 18
type input "1 kiện không kiểm"
click at [733, 352] on icon "save" at bounding box center [729, 355] width 8 height 8
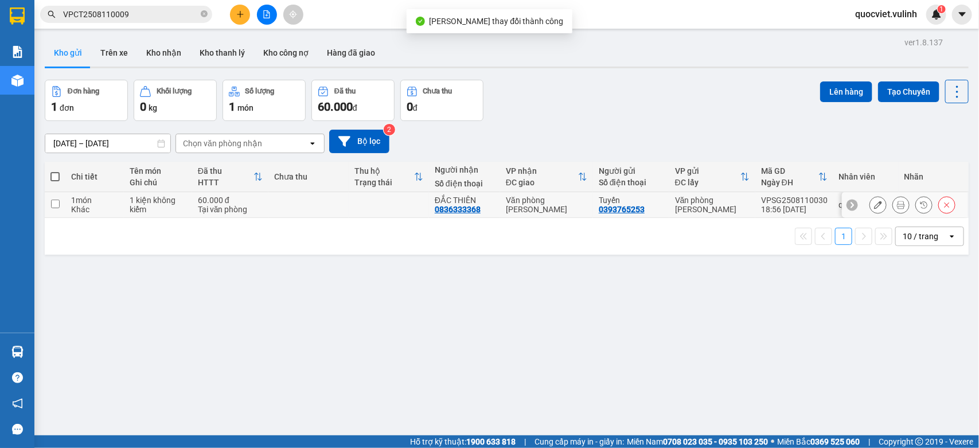
click at [406, 205] on td at bounding box center [389, 205] width 80 height 26
checkbox input "true"
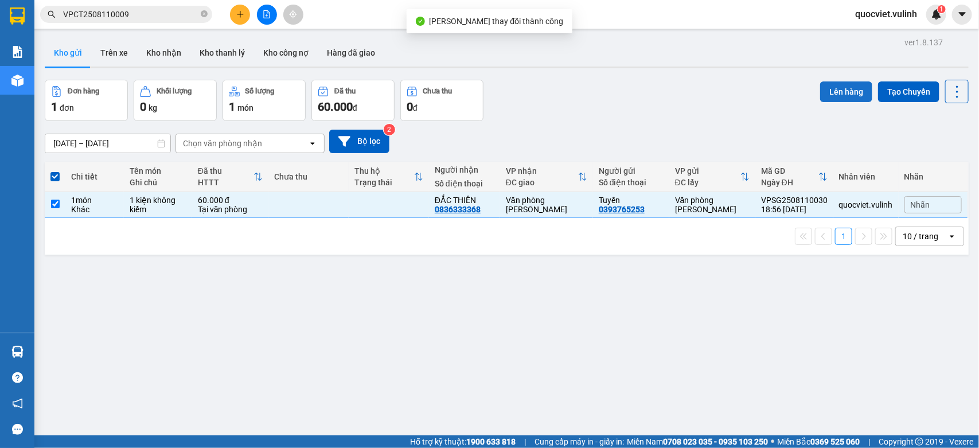
click at [841, 98] on button "Lên hàng" at bounding box center [846, 91] width 52 height 21
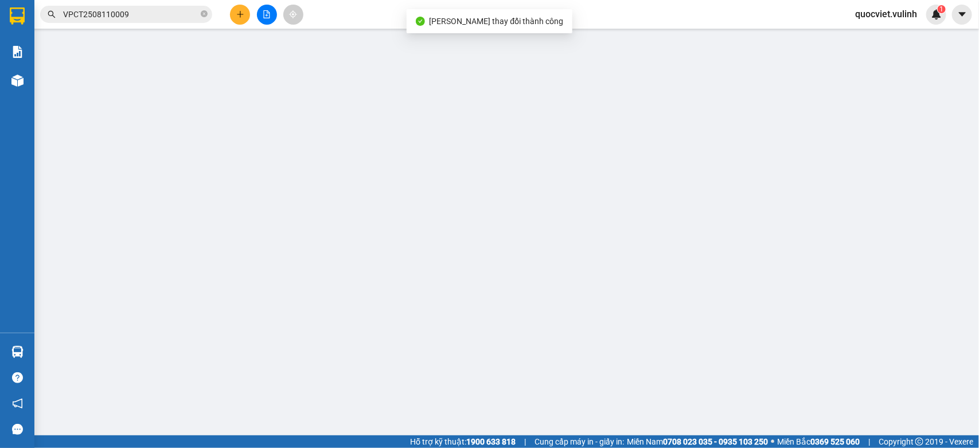
type input "1"
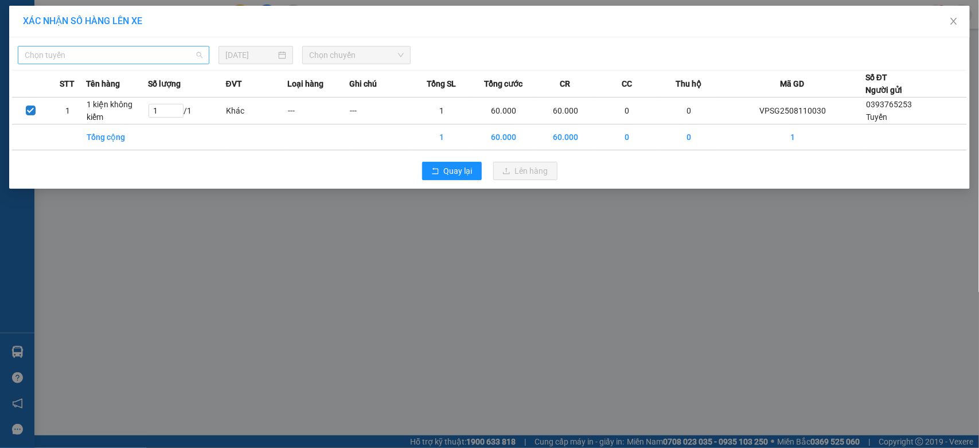
click at [124, 60] on span "Chọn tuyến" at bounding box center [114, 54] width 178 height 17
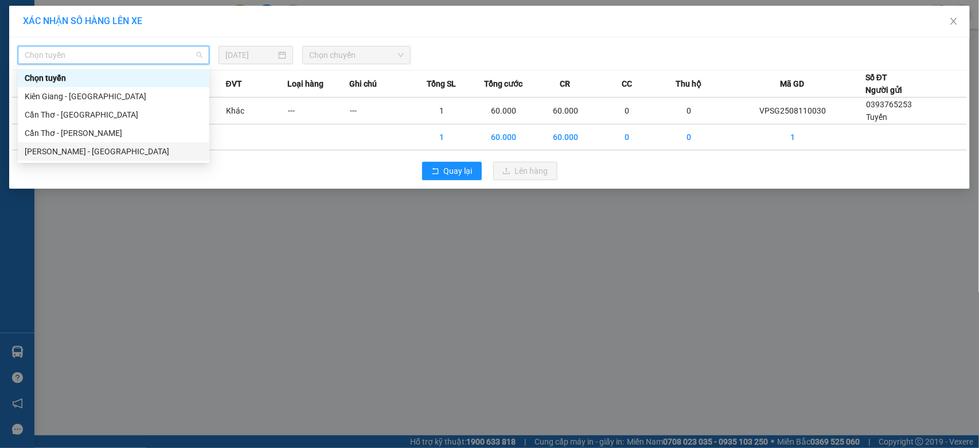
click at [73, 151] on div "Hồ Chí Minh - Cần Thơ" at bounding box center [114, 151] width 178 height 13
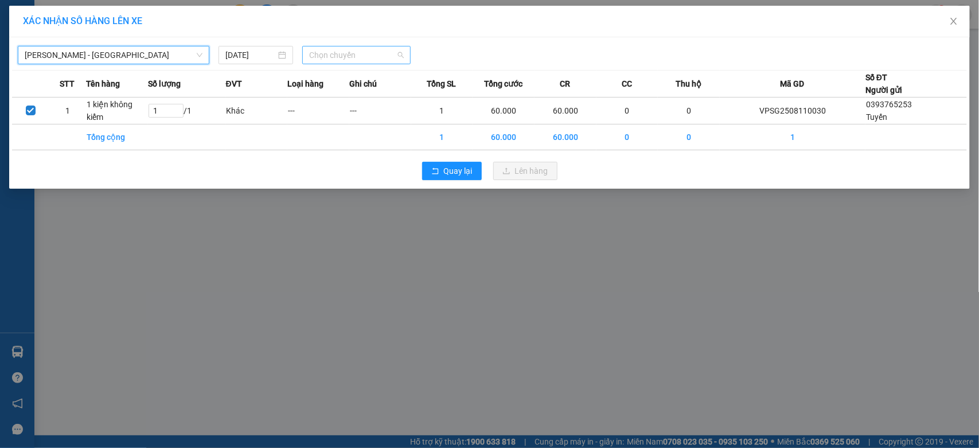
click at [368, 61] on span "Chọn chuyến" at bounding box center [356, 54] width 94 height 17
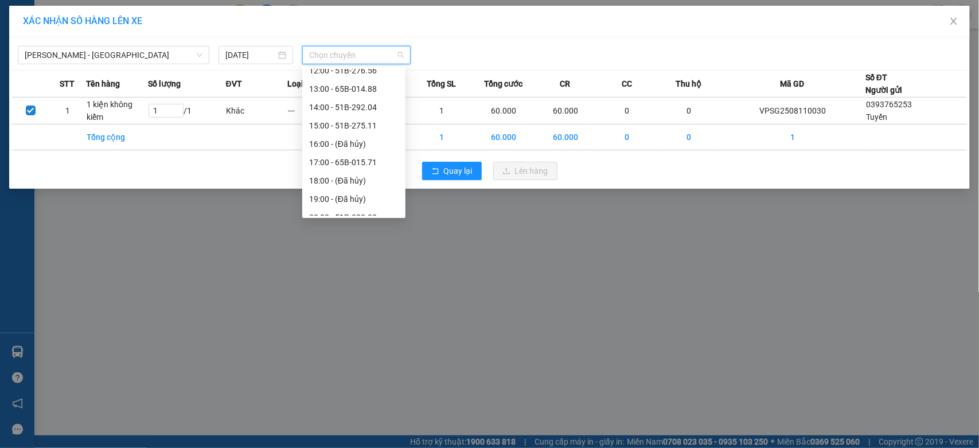
scroll to position [201, 0]
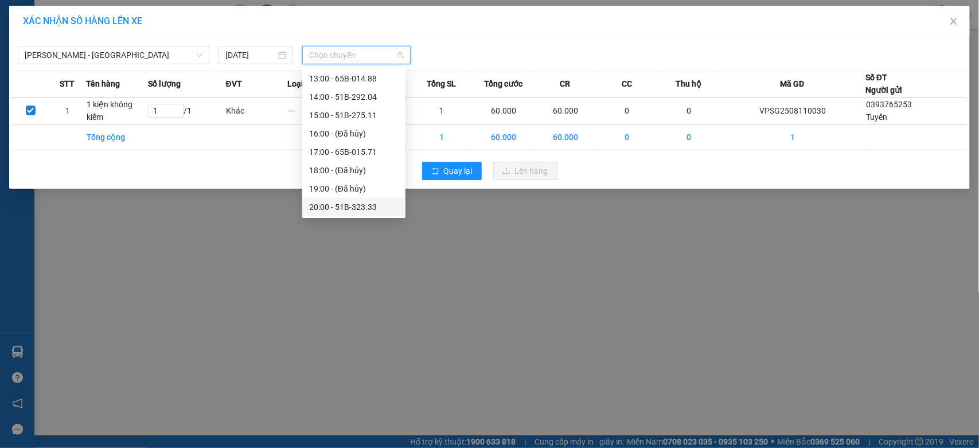
click at [353, 206] on div "20:00 - 51B-323.33" at bounding box center [353, 207] width 89 height 13
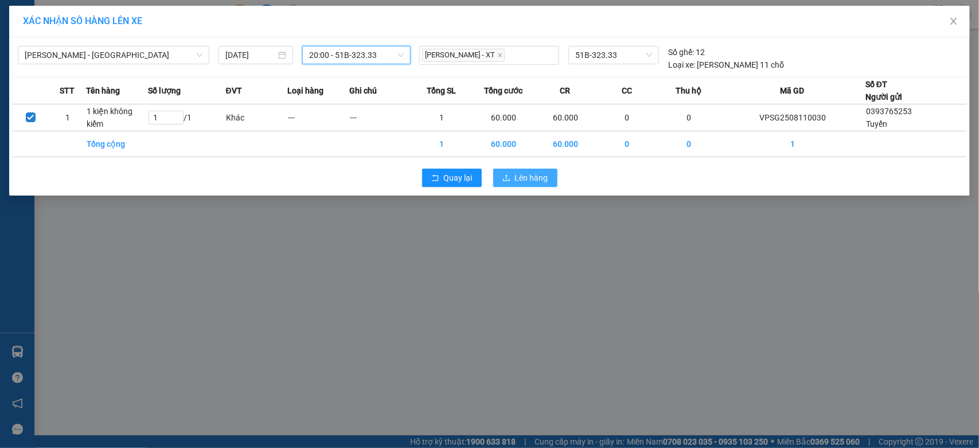
click at [520, 177] on span "Lên hàng" at bounding box center [531, 177] width 33 height 13
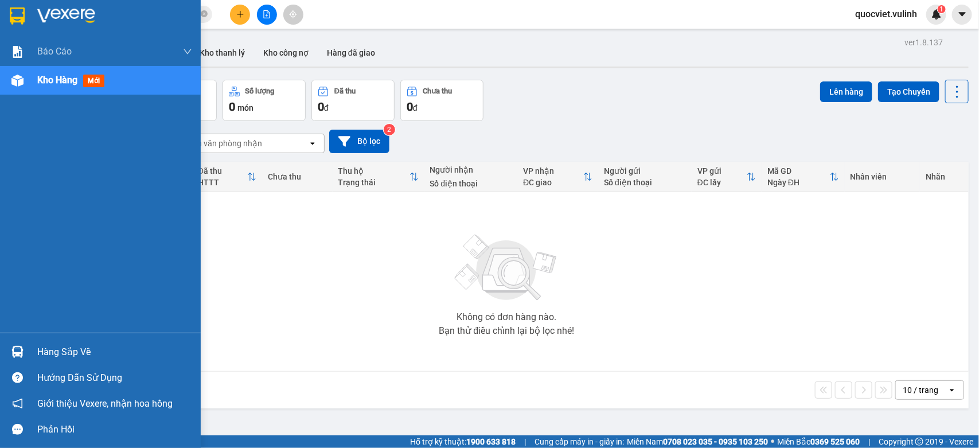
click at [11, 347] on img at bounding box center [17, 352] width 12 height 12
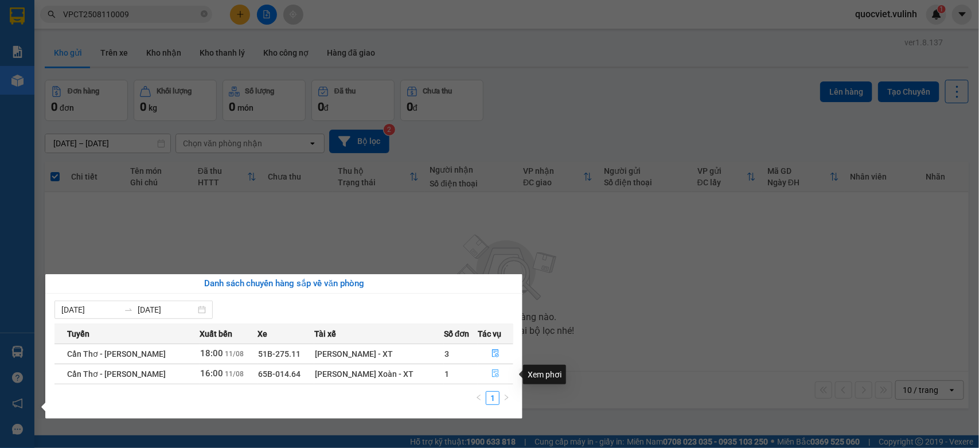
click at [493, 373] on icon "file-done" at bounding box center [496, 373] width 8 height 8
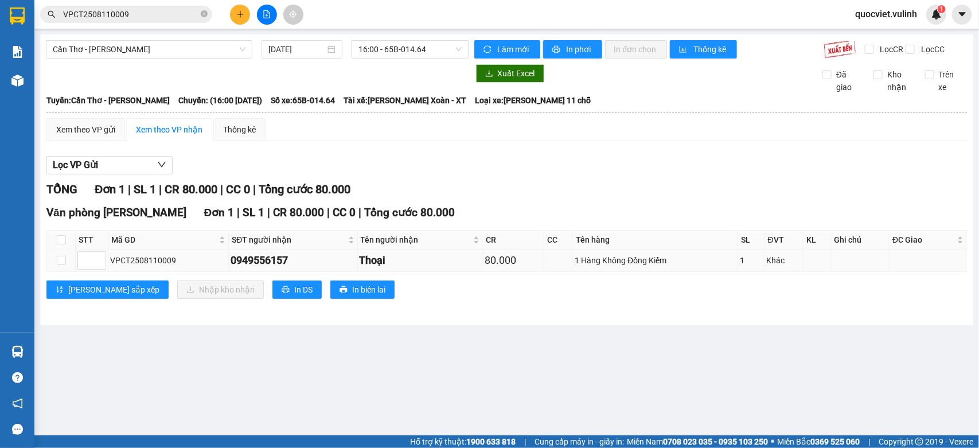
click at [66, 272] on td at bounding box center [61, 260] width 29 height 22
click at [64, 265] on input "checkbox" at bounding box center [61, 260] width 9 height 9
checkbox input "true"
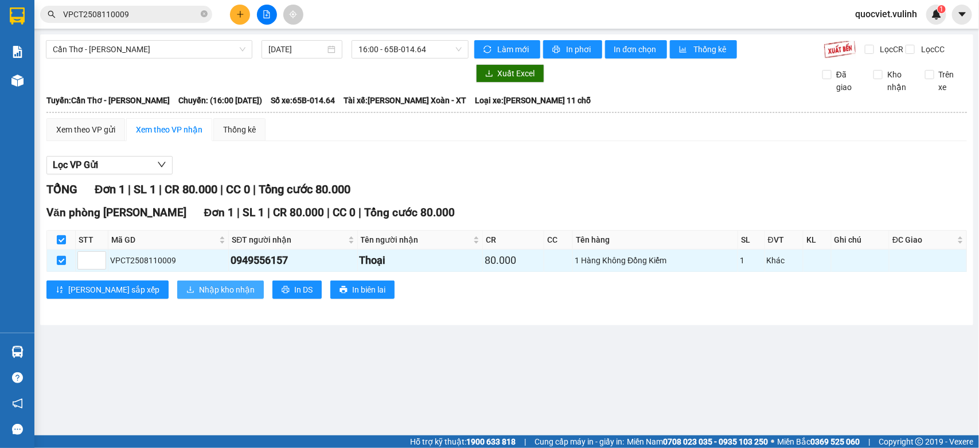
click at [199, 295] on span "Nhập kho nhận" at bounding box center [227, 289] width 56 height 13
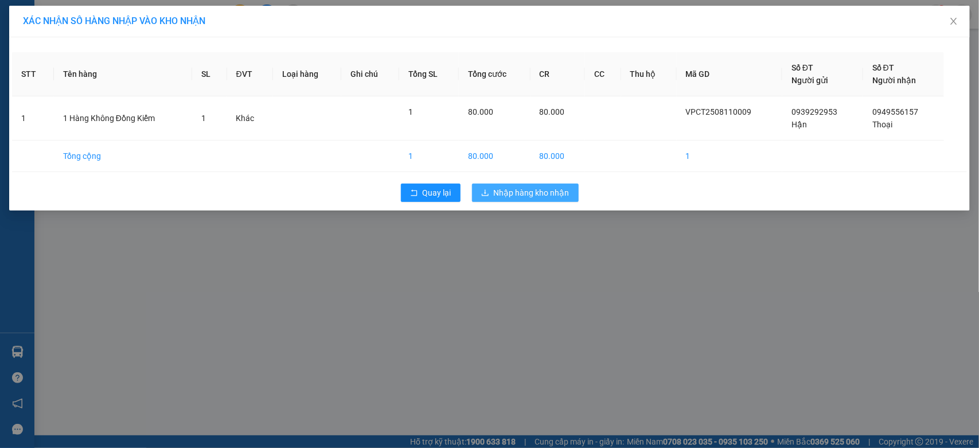
click at [540, 190] on span "Nhập hàng kho nhận" at bounding box center [532, 192] width 76 height 13
